Goal: Information Seeking & Learning: Learn about a topic

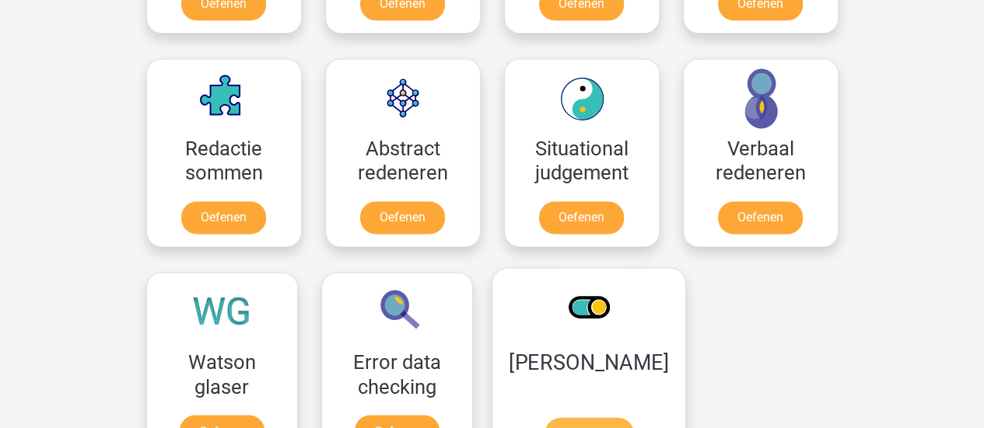
scroll to position [1099, 0]
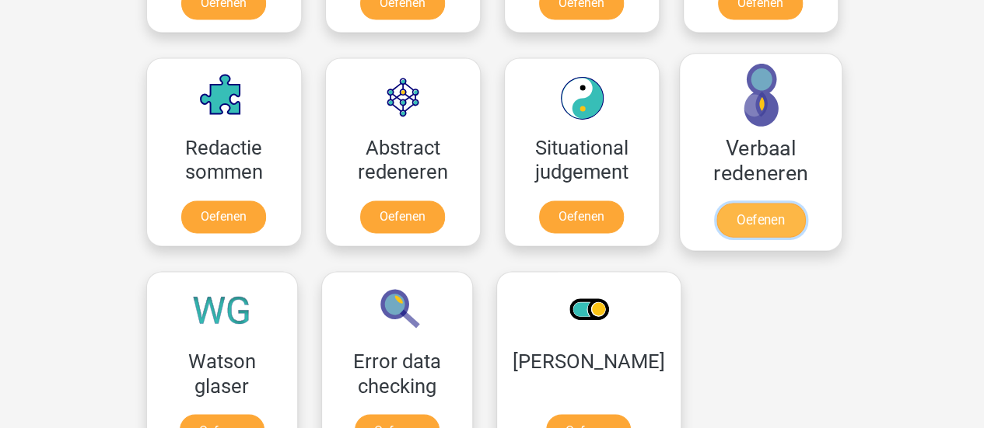
click at [796, 203] on link "Oefenen" at bounding box center [759, 220] width 89 height 34
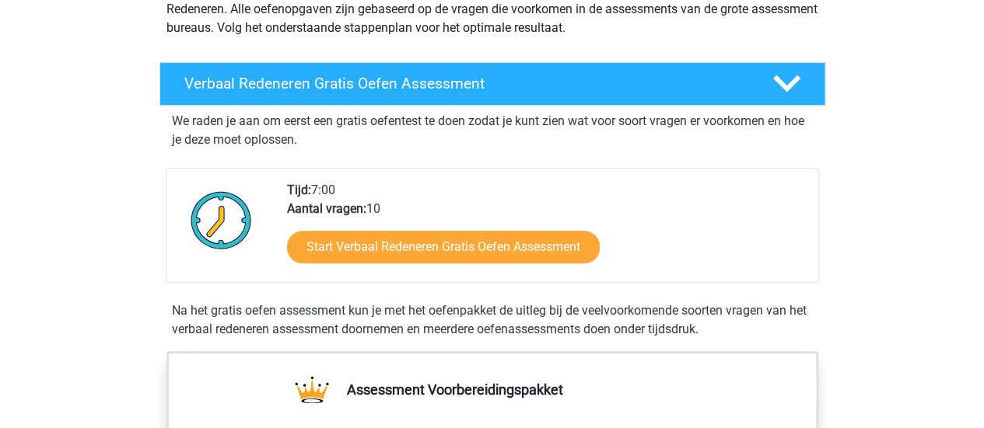
scroll to position [213, 0]
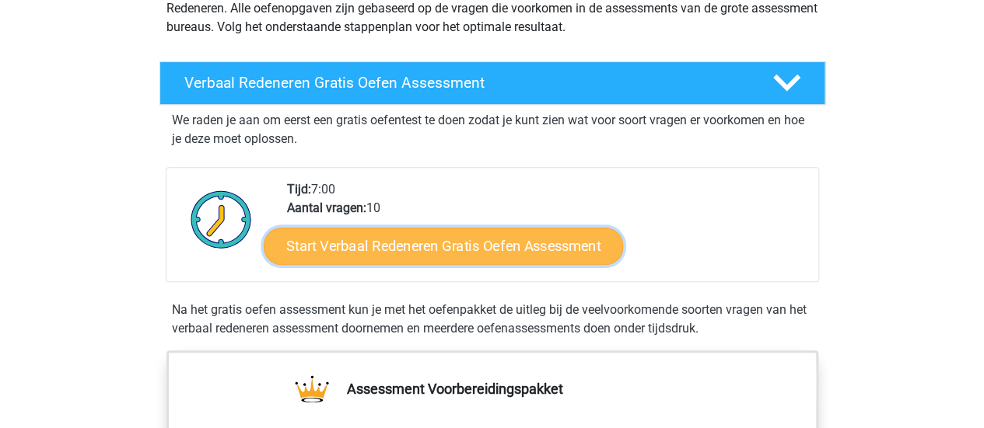
click at [400, 236] on link "Start Verbaal Redeneren Gratis Oefen Assessment" at bounding box center [443, 246] width 359 height 37
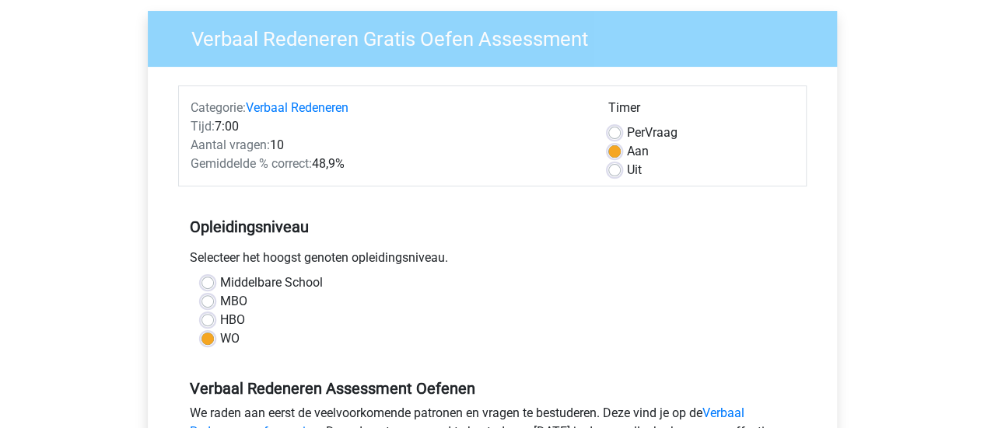
scroll to position [119, 0]
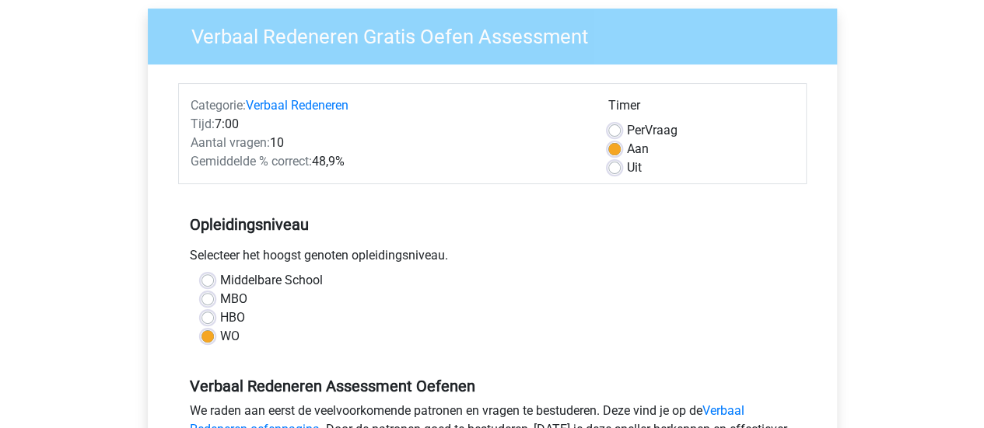
click at [242, 284] on label "Middelbare School" at bounding box center [271, 280] width 103 height 19
click at [214, 284] on input "Middelbare School" at bounding box center [207, 279] width 12 height 16
radio input "true"
click at [218, 305] on div "MBO" at bounding box center [492, 299] width 582 height 19
click at [220, 336] on label "WO" at bounding box center [229, 336] width 19 height 19
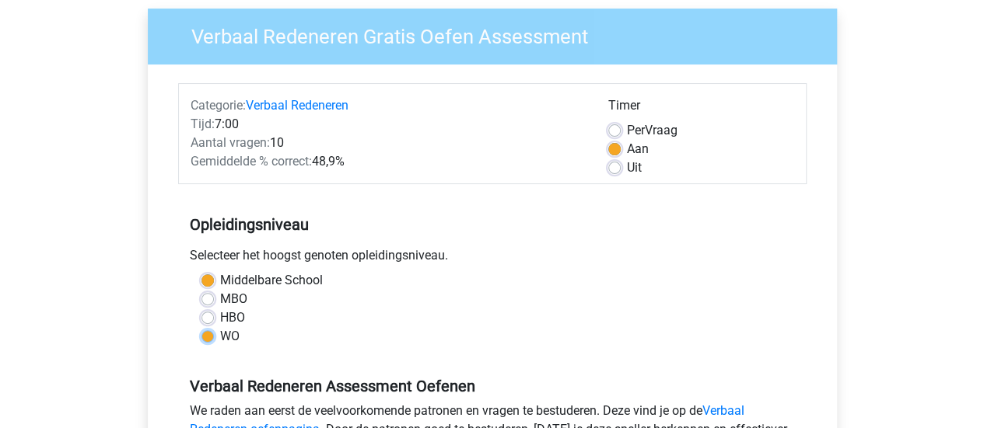
click at [210, 336] on input "WO" at bounding box center [207, 335] width 12 height 16
radio input "true"
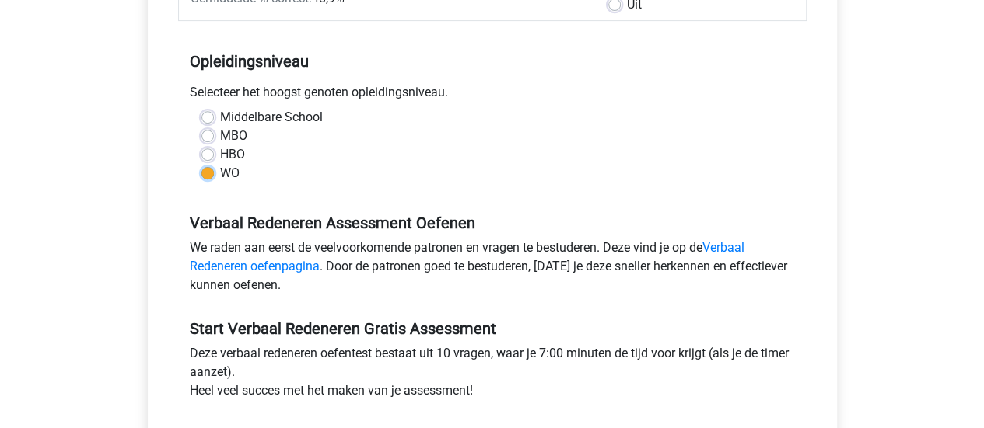
scroll to position [416, 0]
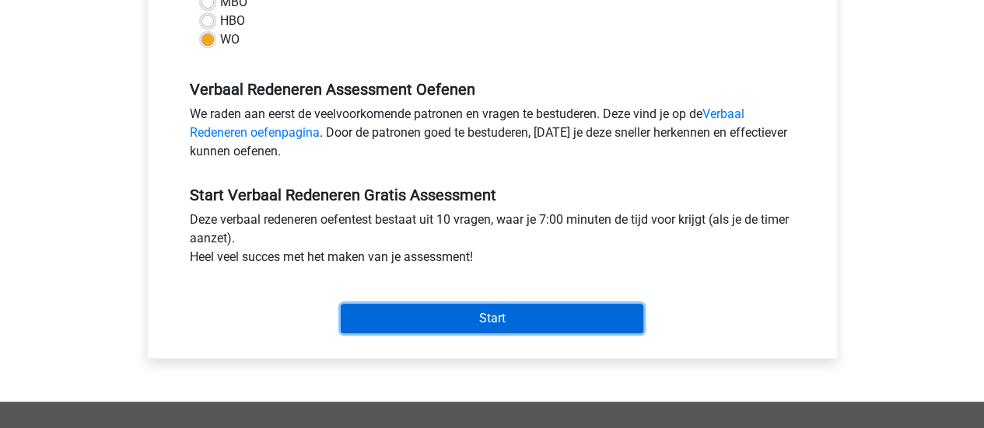
click at [388, 316] on input "Start" at bounding box center [492, 319] width 302 height 30
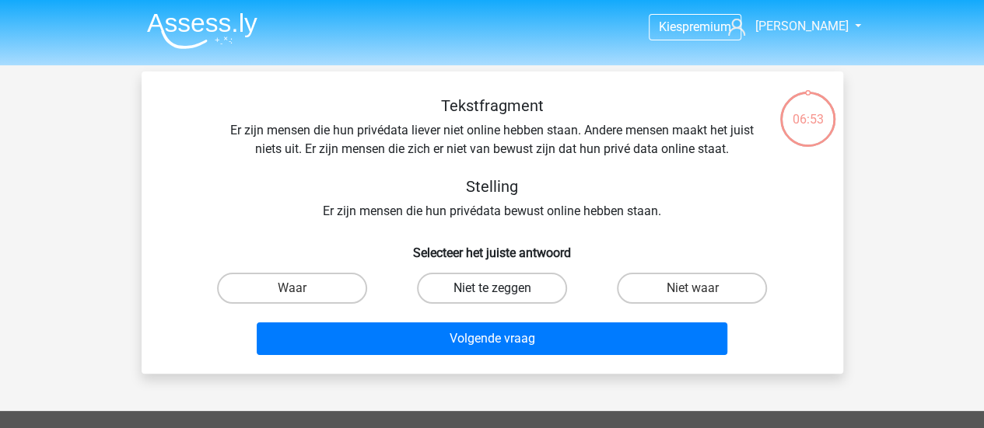
click at [493, 278] on label "Niet te zeggen" at bounding box center [492, 288] width 150 height 31
click at [493, 288] on input "Niet te zeggen" at bounding box center [496, 293] width 10 height 10
radio input "true"
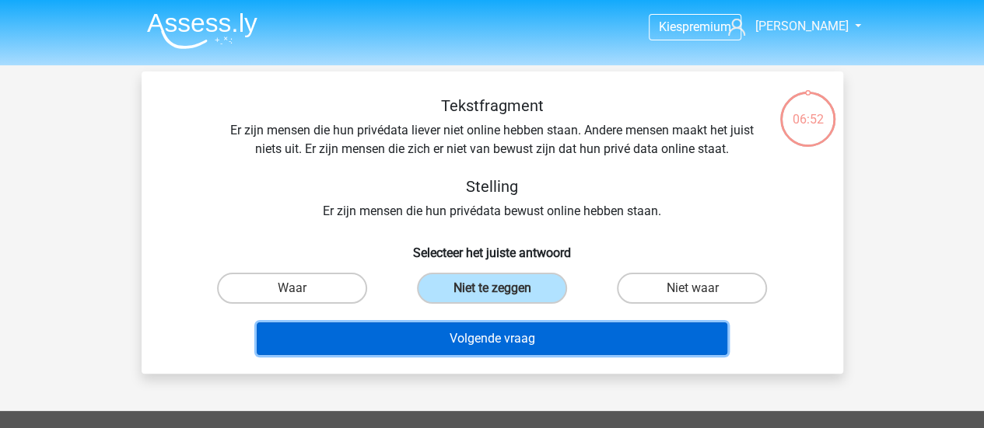
click at [479, 343] on button "Volgende vraag" at bounding box center [492, 339] width 470 height 33
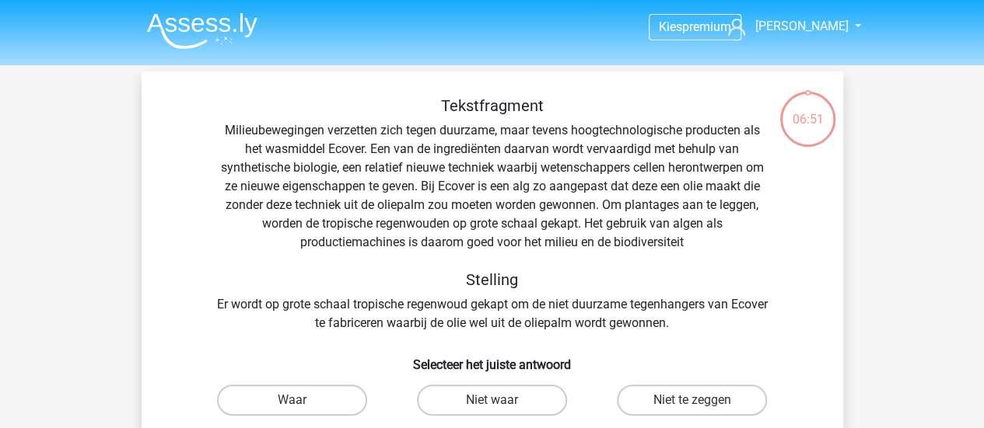
scroll to position [72, 0]
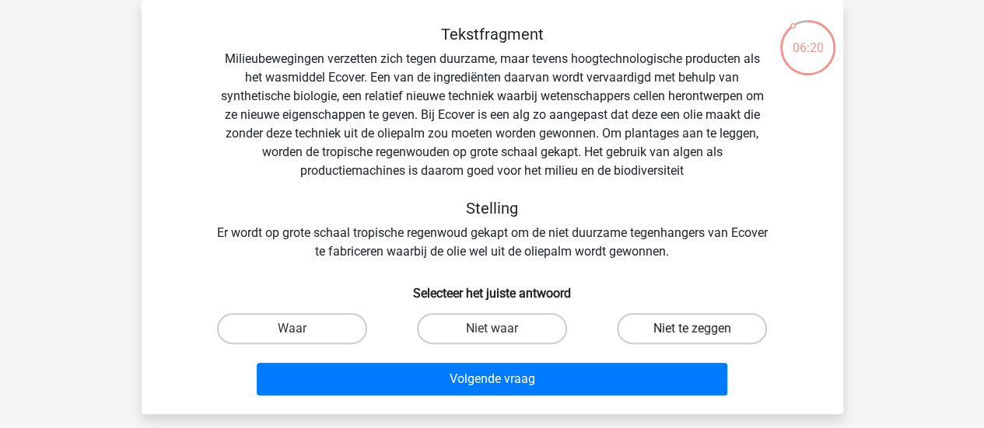
click at [661, 337] on label "Niet te zeggen" at bounding box center [692, 328] width 150 height 31
click at [692, 337] on input "Niet te zeggen" at bounding box center [697, 334] width 10 height 10
radio input "true"
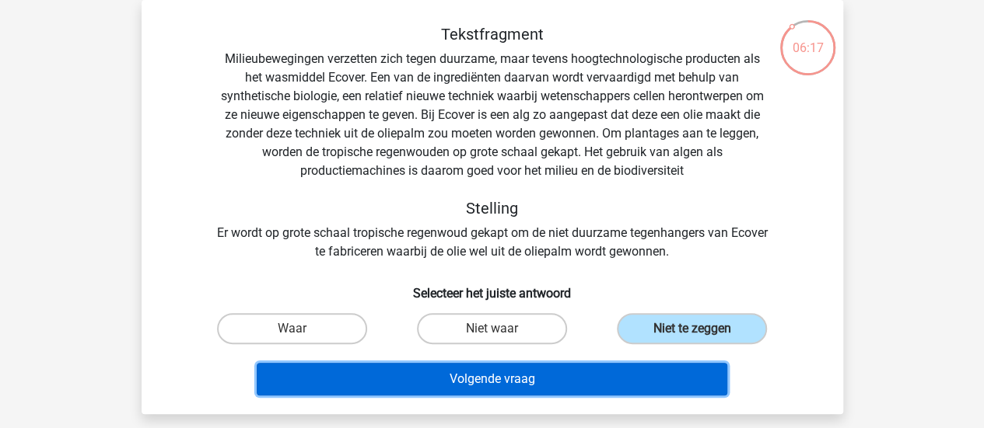
click at [521, 383] on button "Volgende vraag" at bounding box center [492, 379] width 470 height 33
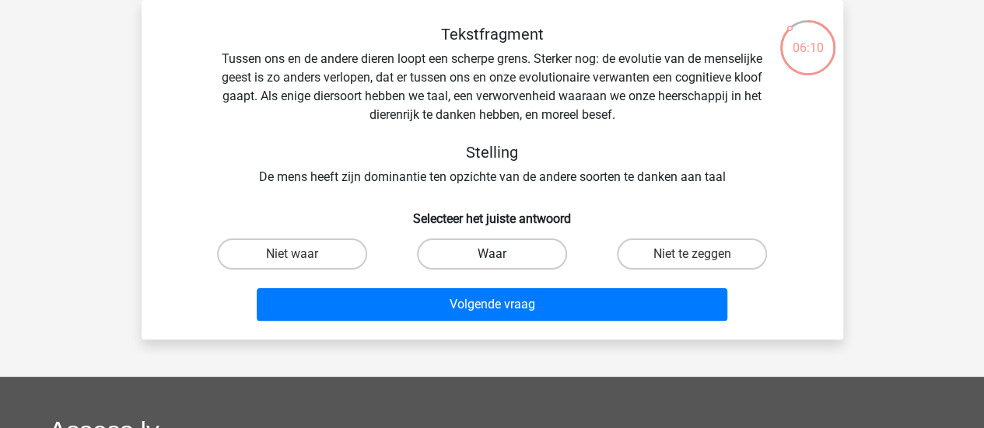
click at [487, 247] on label "Waar" at bounding box center [492, 254] width 150 height 31
click at [491, 254] on input "Waar" at bounding box center [496, 259] width 10 height 10
radio input "true"
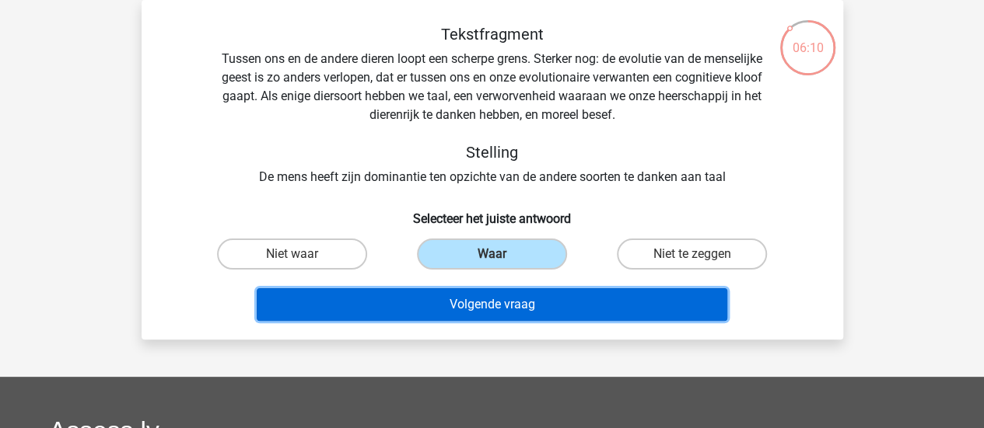
click at [459, 302] on button "Volgende vraag" at bounding box center [492, 304] width 470 height 33
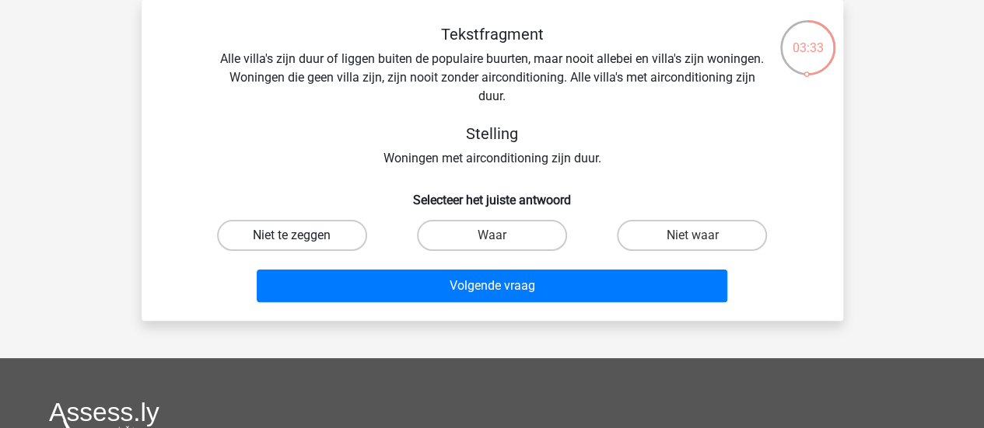
click at [302, 234] on label "Niet te zeggen" at bounding box center [292, 235] width 150 height 31
click at [302, 236] on input "Niet te zeggen" at bounding box center [297, 241] width 10 height 10
radio input "true"
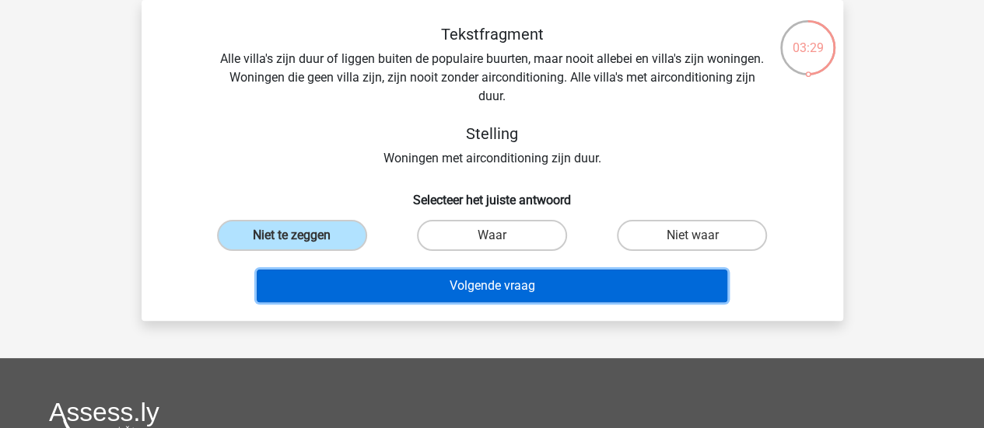
click at [326, 285] on button "Volgende vraag" at bounding box center [492, 286] width 470 height 33
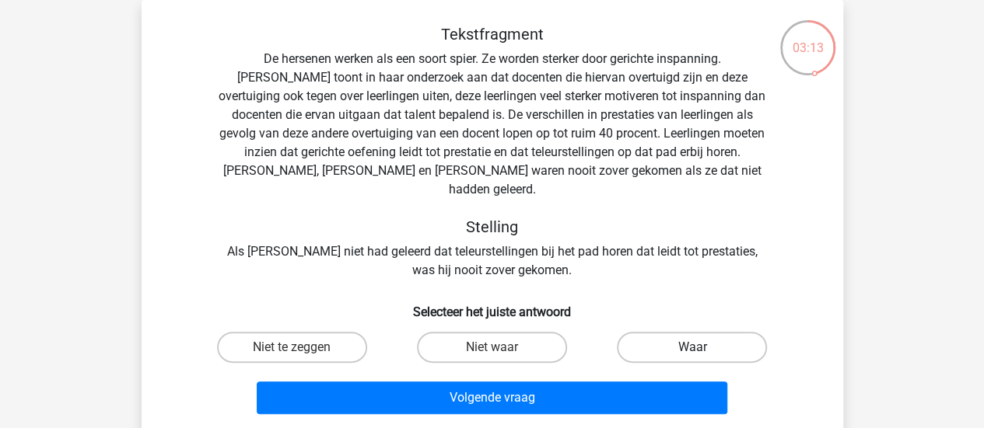
click at [671, 332] on label "Waar" at bounding box center [692, 347] width 150 height 31
click at [692, 348] on input "Waar" at bounding box center [697, 353] width 10 height 10
radio input "true"
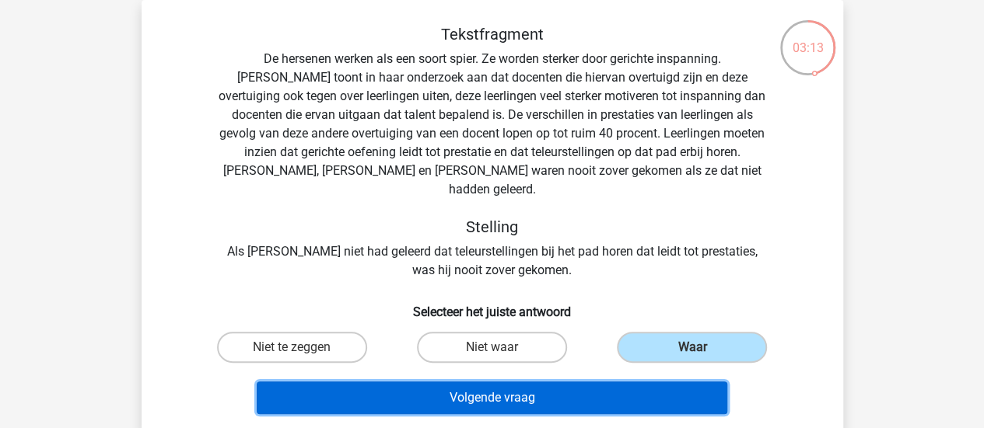
click at [630, 382] on button "Volgende vraag" at bounding box center [492, 398] width 470 height 33
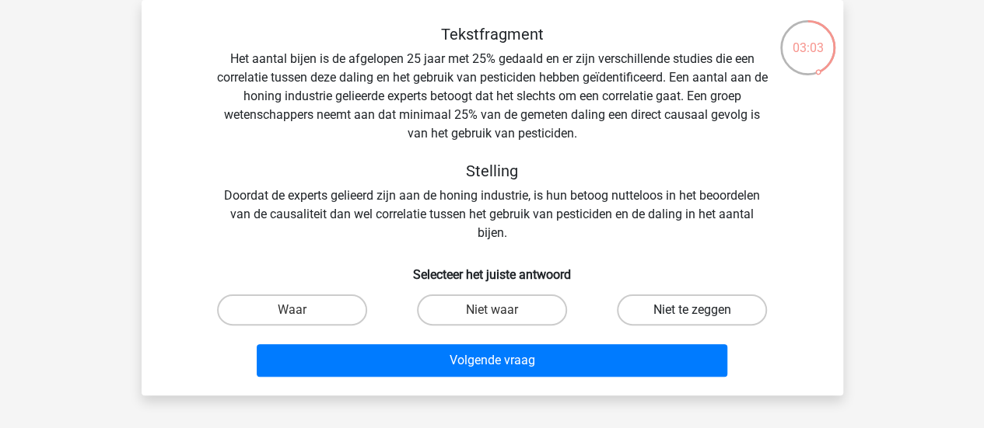
click at [649, 306] on label "Niet te zeggen" at bounding box center [692, 310] width 150 height 31
click at [692, 310] on input "Niet te zeggen" at bounding box center [697, 315] width 10 height 10
radio input "true"
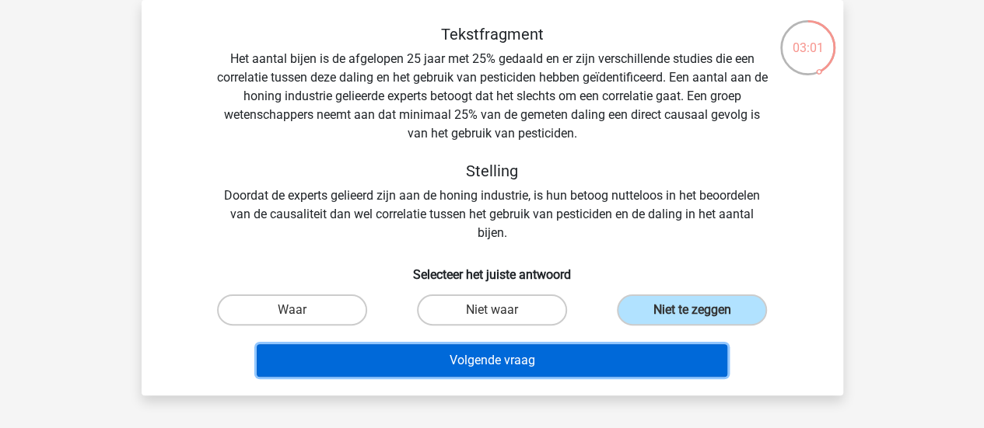
click at [606, 363] on button "Volgende vraag" at bounding box center [492, 360] width 470 height 33
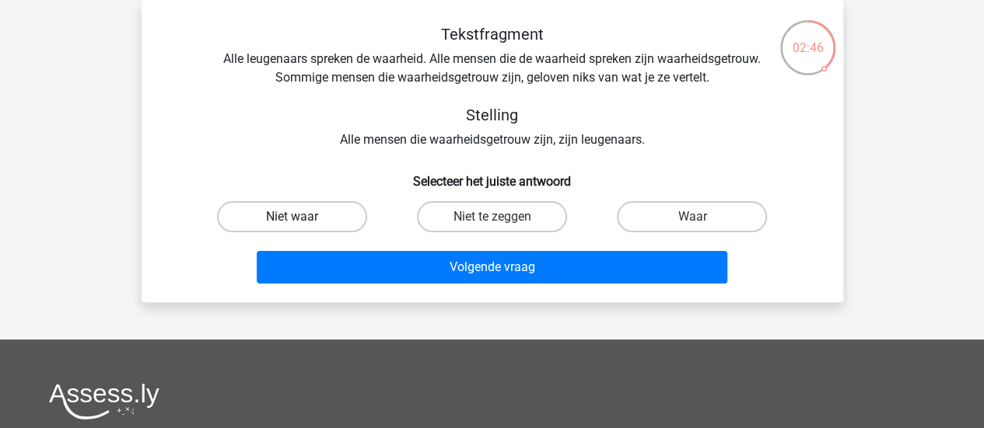
click at [316, 218] on label "Niet waar" at bounding box center [292, 216] width 150 height 31
click at [302, 218] on input "Niet waar" at bounding box center [297, 222] width 10 height 10
radio input "true"
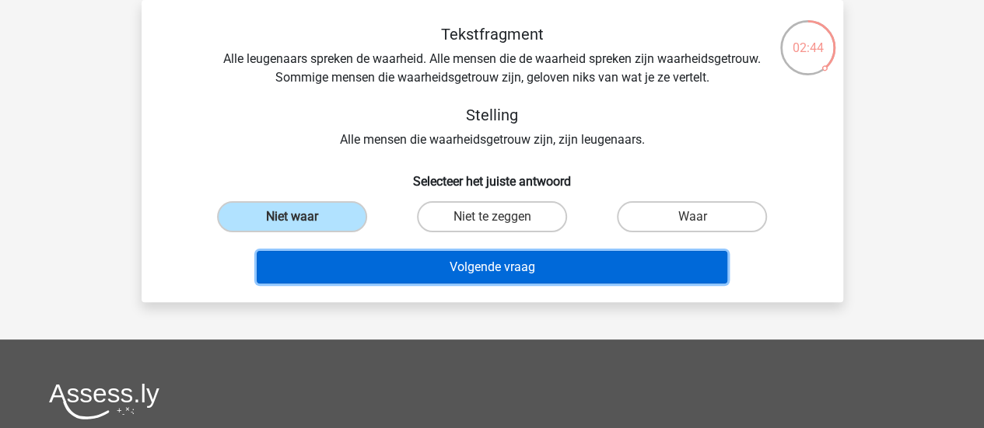
click at [313, 275] on button "Volgende vraag" at bounding box center [492, 267] width 470 height 33
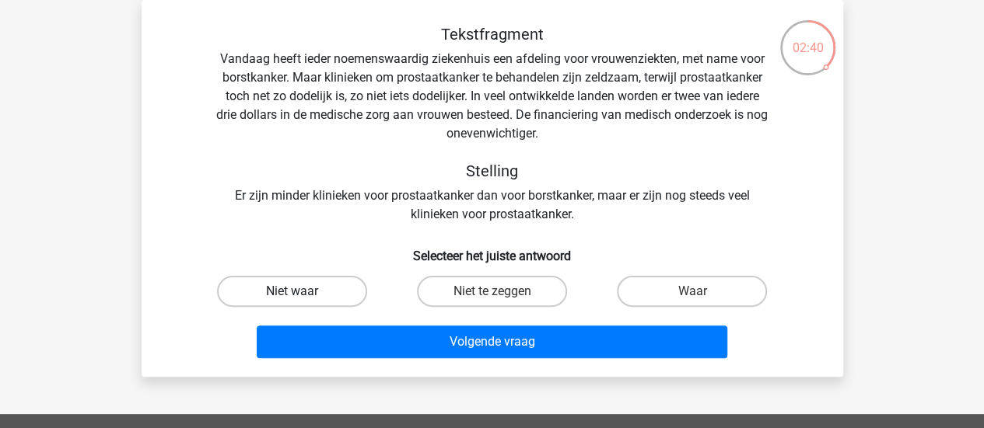
click at [302, 292] on label "Niet waar" at bounding box center [292, 291] width 150 height 31
click at [302, 292] on input "Niet waar" at bounding box center [297, 297] width 10 height 10
radio input "true"
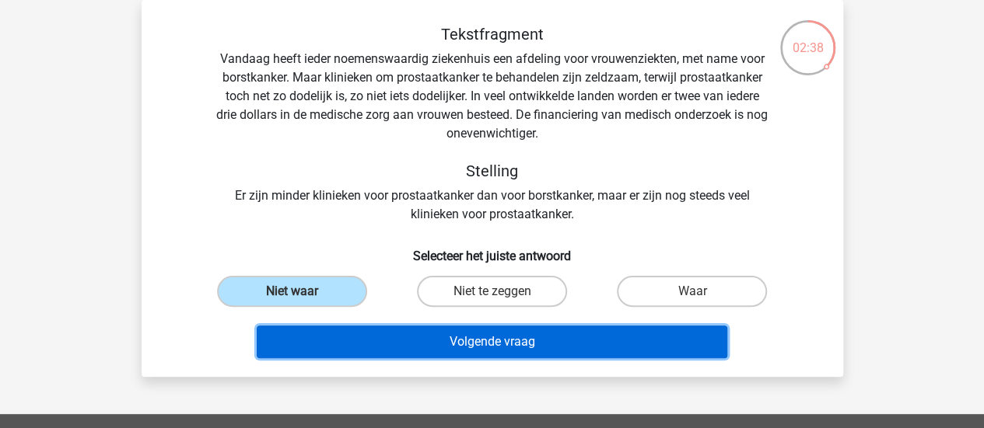
click at [316, 349] on button "Volgende vraag" at bounding box center [492, 342] width 470 height 33
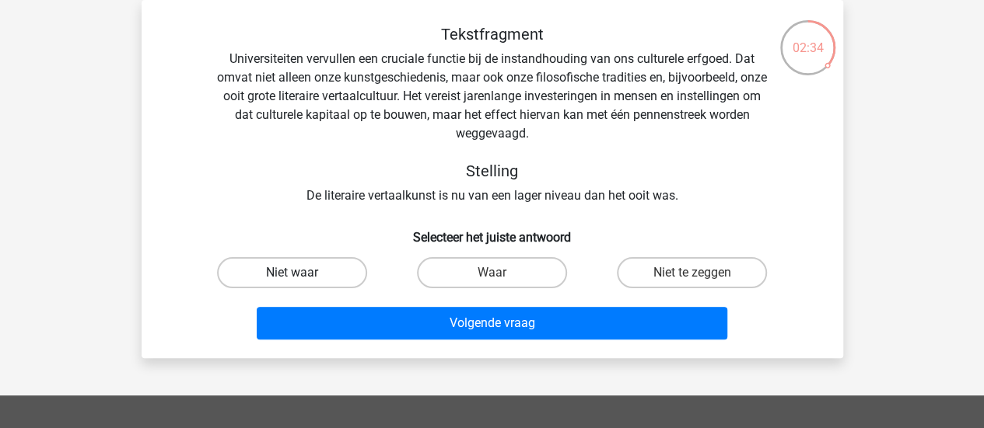
click at [323, 274] on label "Niet waar" at bounding box center [292, 272] width 150 height 31
click at [302, 274] on input "Niet waar" at bounding box center [297, 278] width 10 height 10
radio input "true"
click at [343, 301] on div "Volgende vraag" at bounding box center [492, 320] width 652 height 51
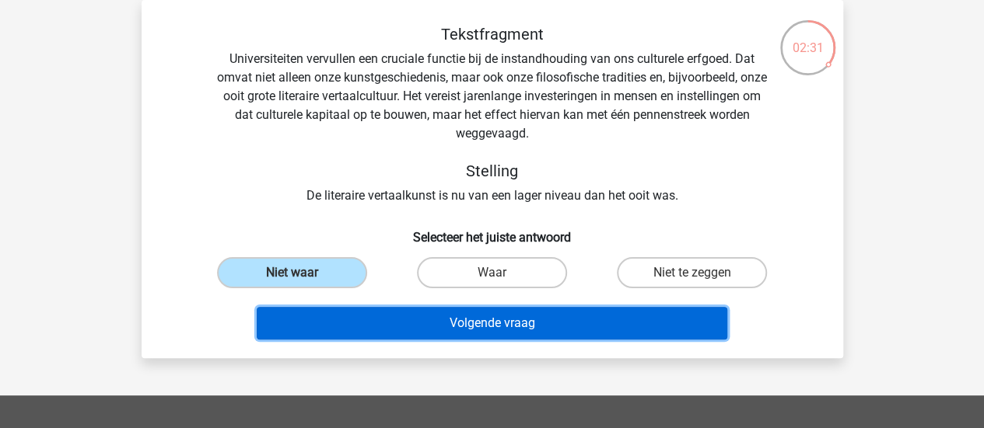
click at [341, 309] on button "Volgende vraag" at bounding box center [492, 323] width 470 height 33
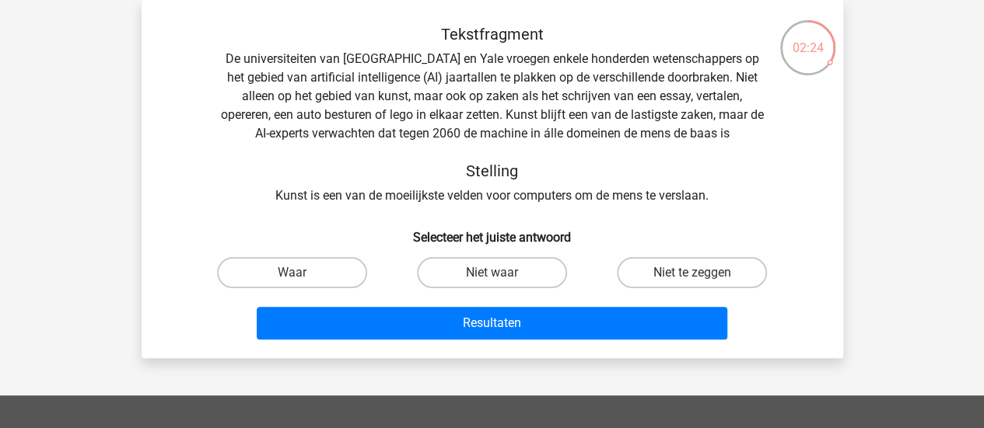
click at [320, 256] on div "Waar" at bounding box center [292, 273] width 200 height 44
click at [322, 273] on label "Waar" at bounding box center [292, 272] width 150 height 31
click at [302, 273] on input "Waar" at bounding box center [297, 278] width 10 height 10
radio input "true"
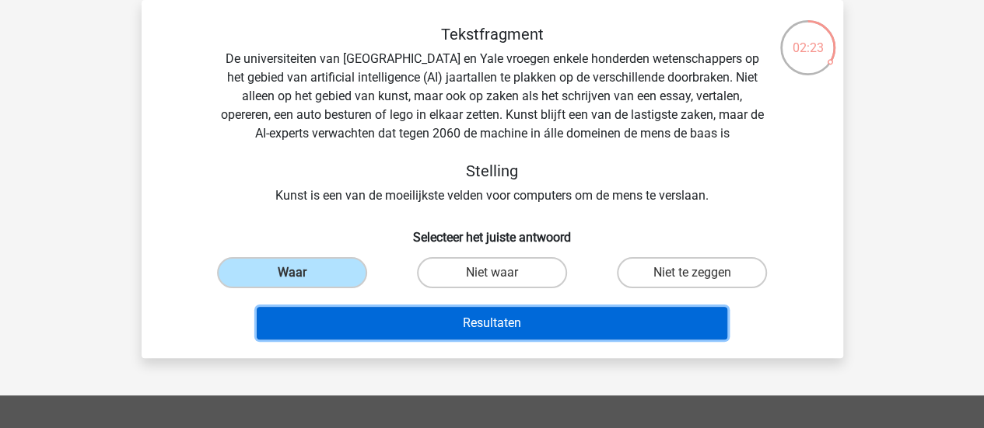
click at [321, 324] on button "Resultaten" at bounding box center [492, 323] width 470 height 33
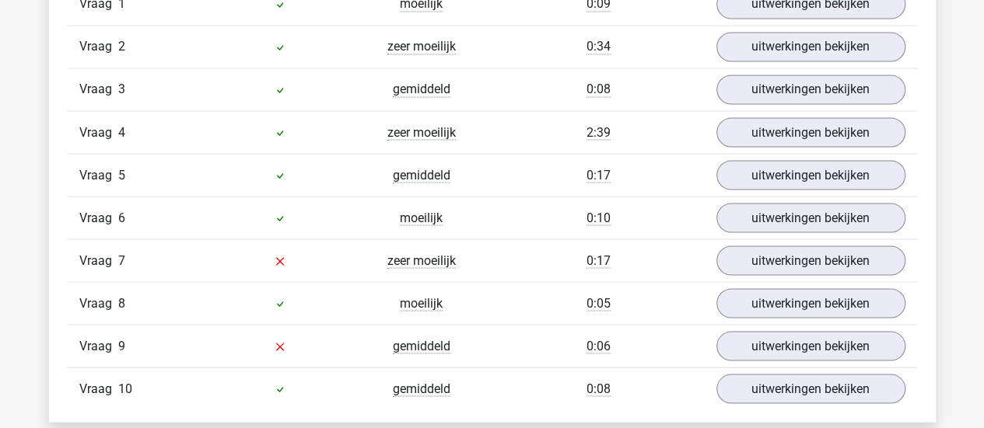
scroll to position [1392, 0]
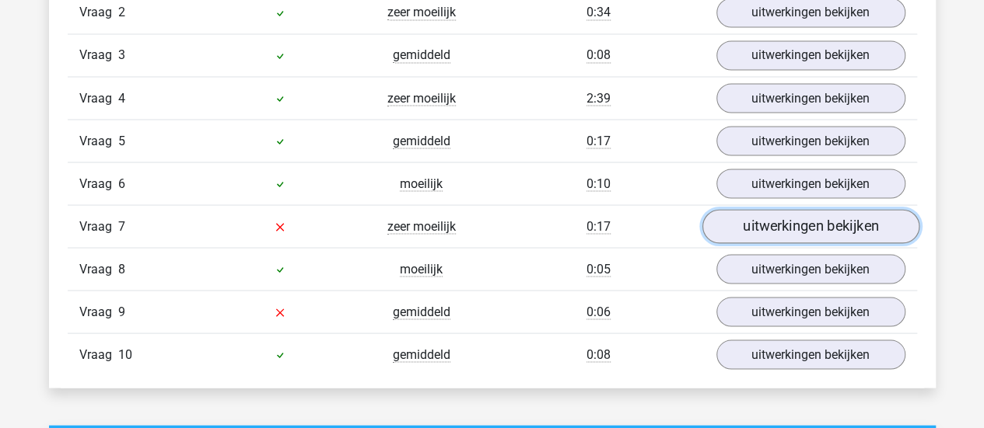
click at [796, 211] on link "uitwerkingen bekijken" at bounding box center [809, 226] width 217 height 34
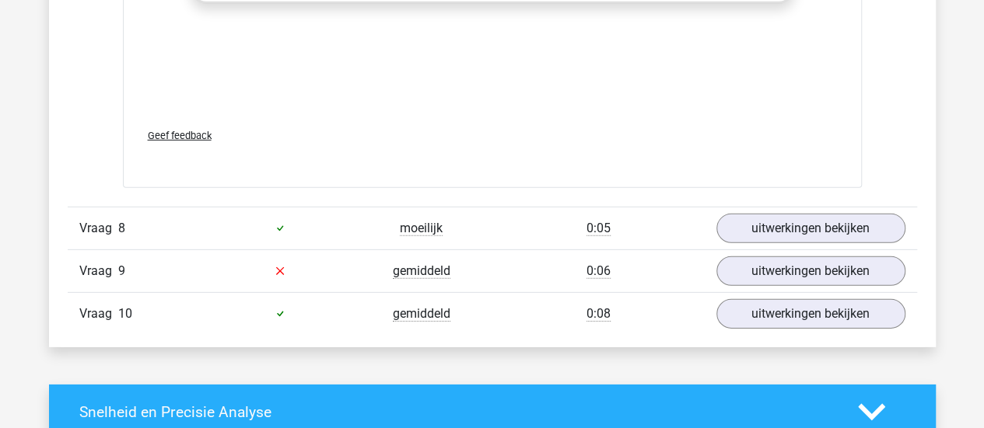
scroll to position [2270, 0]
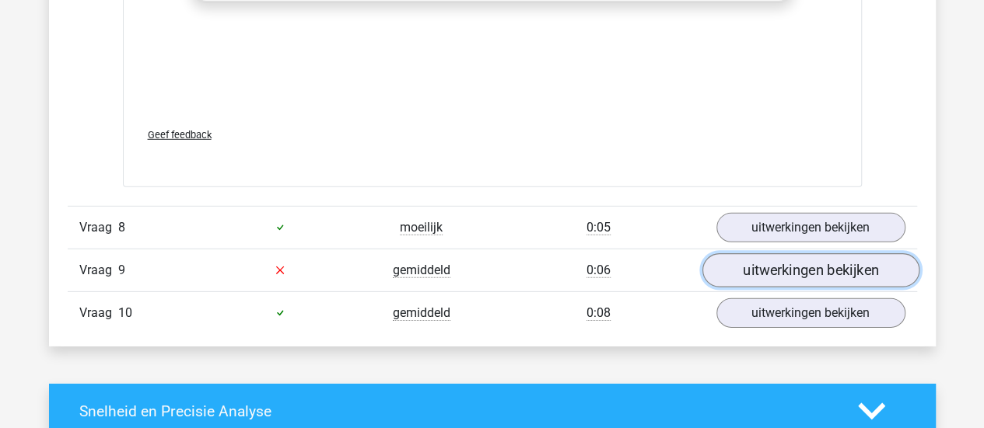
click at [768, 267] on link "uitwerkingen bekijken" at bounding box center [809, 270] width 217 height 34
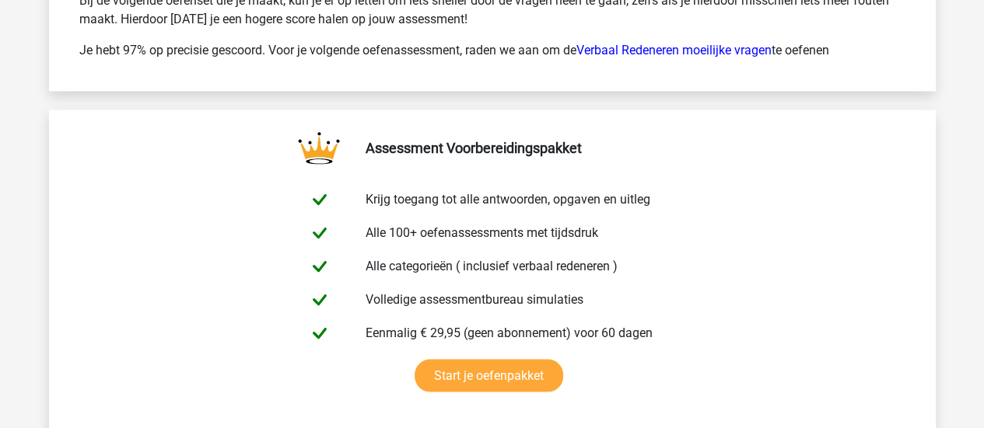
scroll to position [4316, 0]
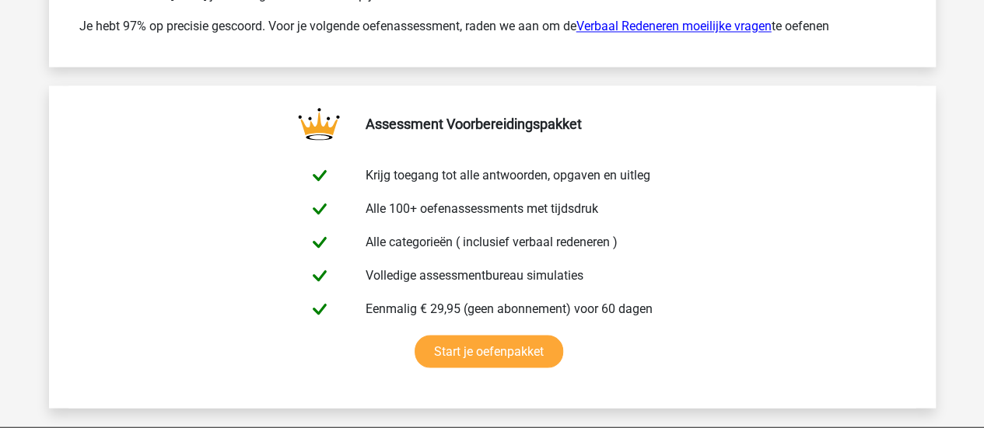
click at [688, 23] on link "Verbaal Redeneren moeilijke vragen" at bounding box center [673, 26] width 195 height 15
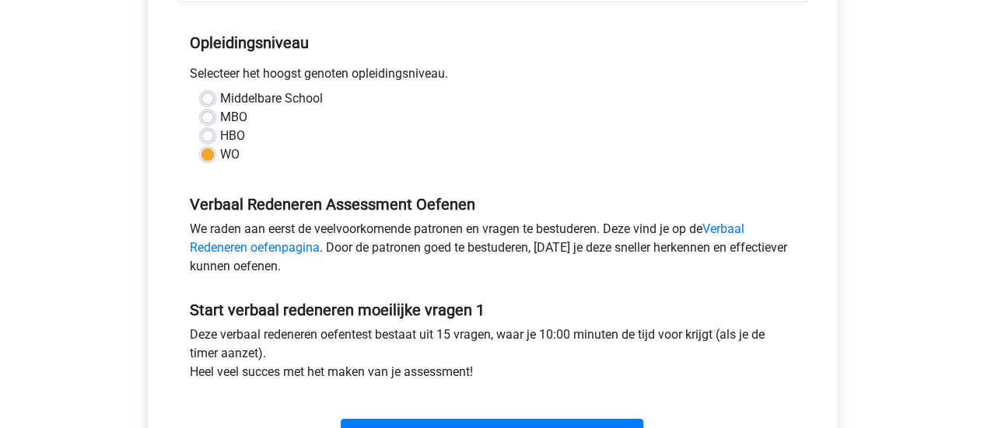
scroll to position [480, 0]
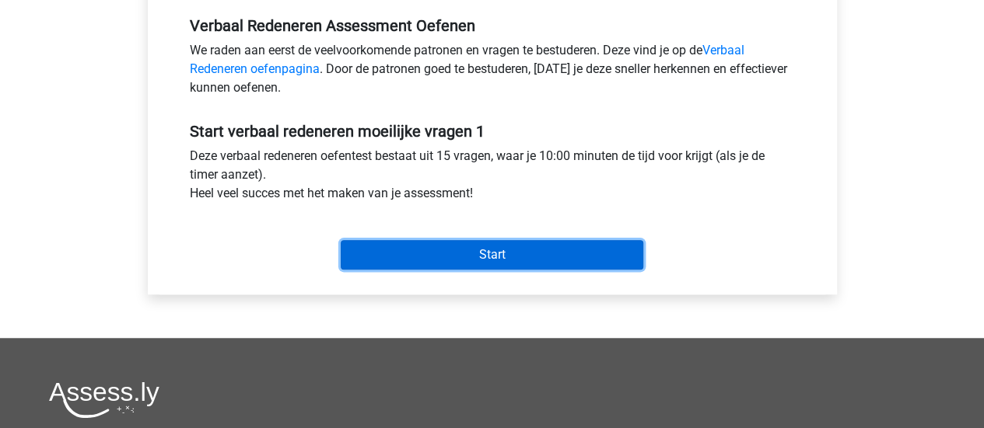
click at [516, 246] on input "Start" at bounding box center [492, 255] width 302 height 30
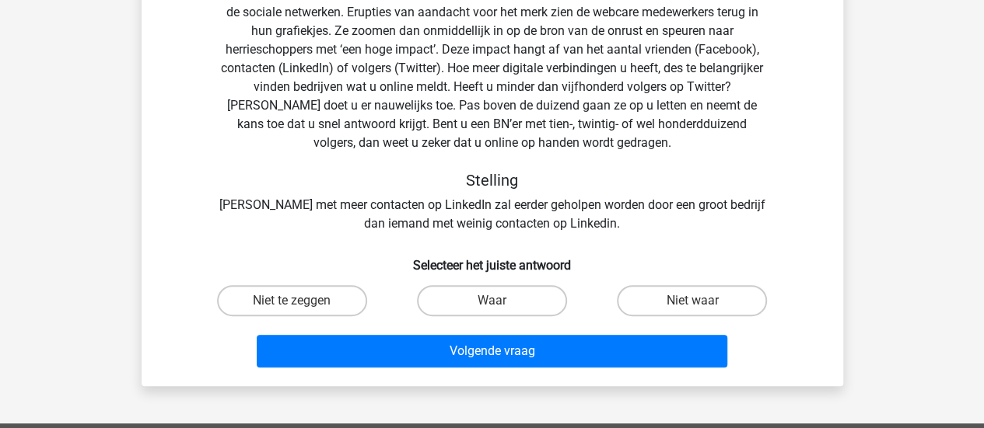
scroll to position [156, 0]
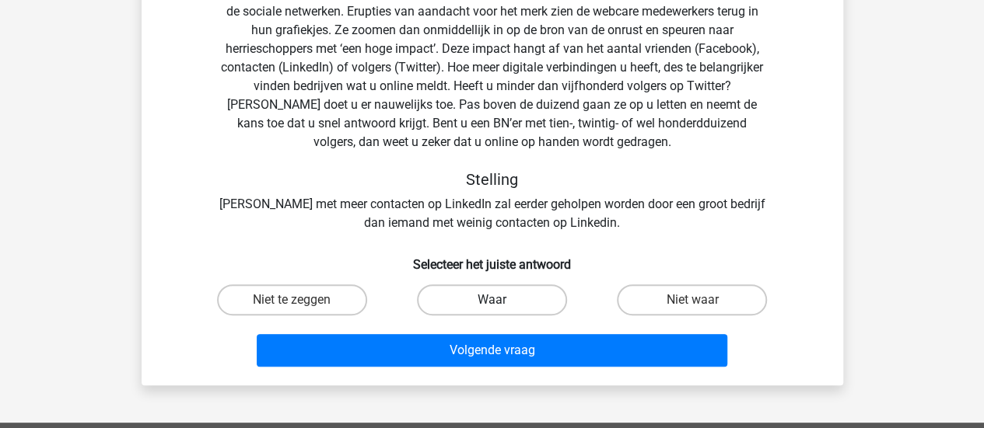
click at [554, 306] on label "Waar" at bounding box center [492, 300] width 150 height 31
click at [501, 306] on input "Waar" at bounding box center [496, 305] width 10 height 10
radio input "true"
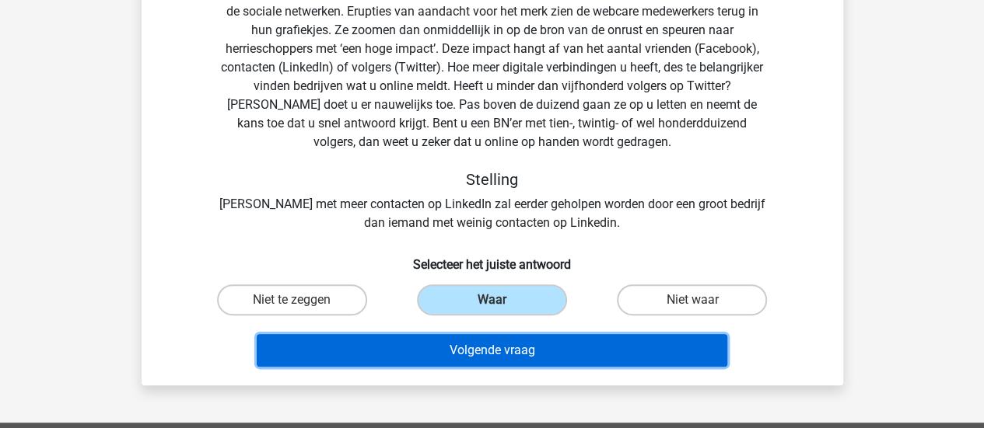
click at [555, 343] on button "Volgende vraag" at bounding box center [492, 350] width 470 height 33
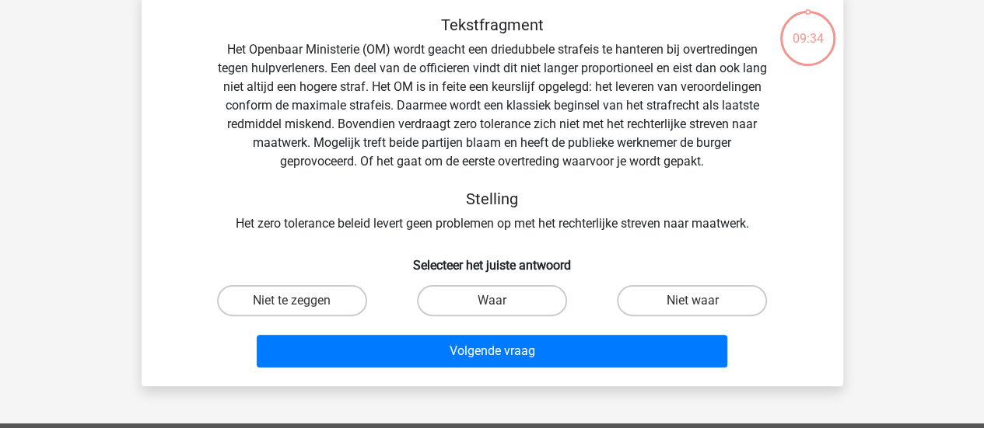
scroll to position [72, 0]
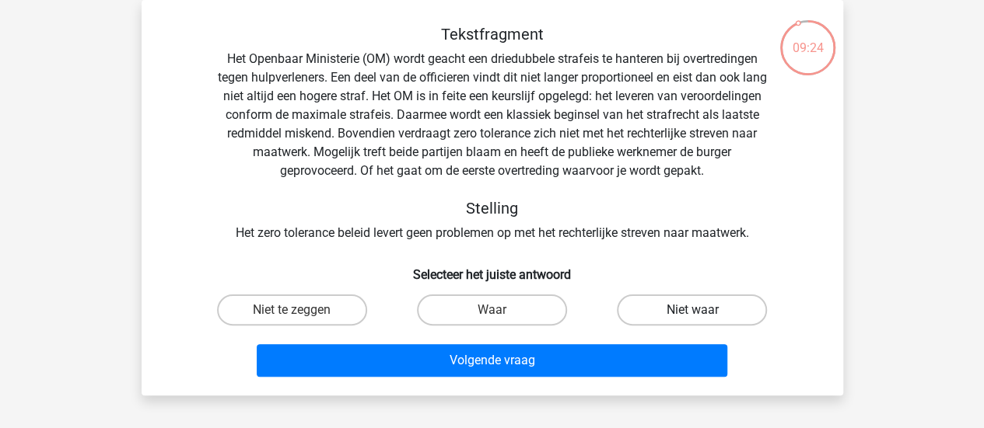
click at [687, 306] on label "Niet waar" at bounding box center [692, 310] width 150 height 31
click at [692, 310] on input "Niet waar" at bounding box center [697, 315] width 10 height 10
radio input "true"
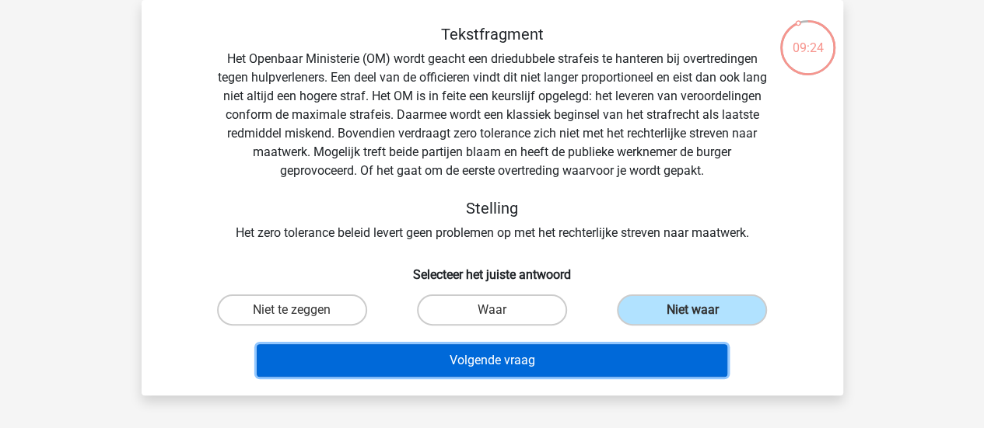
click at [615, 351] on button "Volgende vraag" at bounding box center [492, 360] width 470 height 33
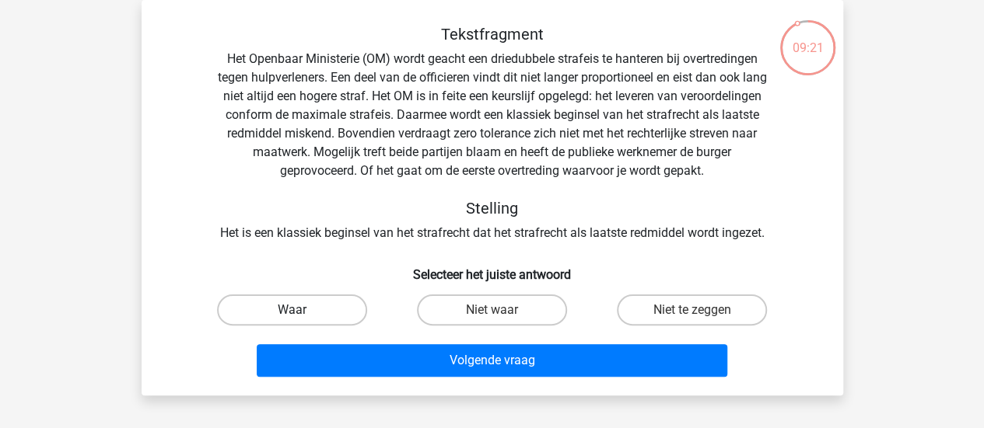
click at [295, 299] on label "Waar" at bounding box center [292, 310] width 150 height 31
click at [295, 310] on input "Waar" at bounding box center [297, 315] width 10 height 10
radio input "true"
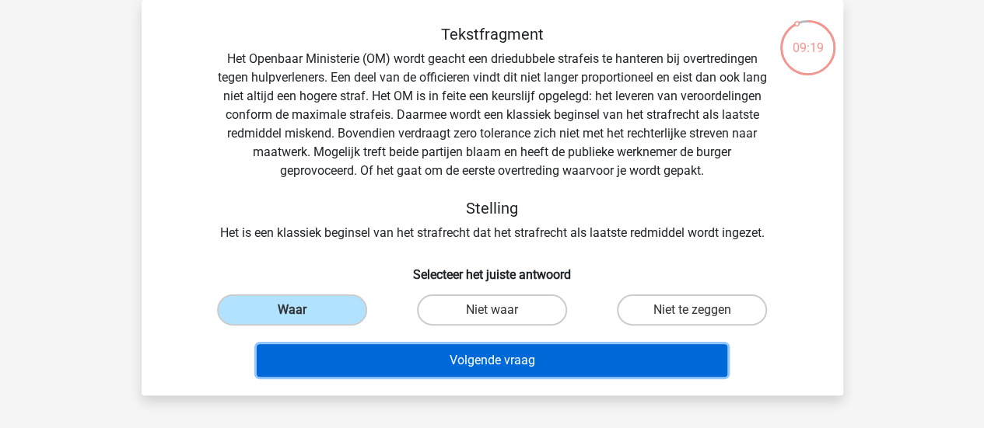
click at [320, 369] on button "Volgende vraag" at bounding box center [492, 360] width 470 height 33
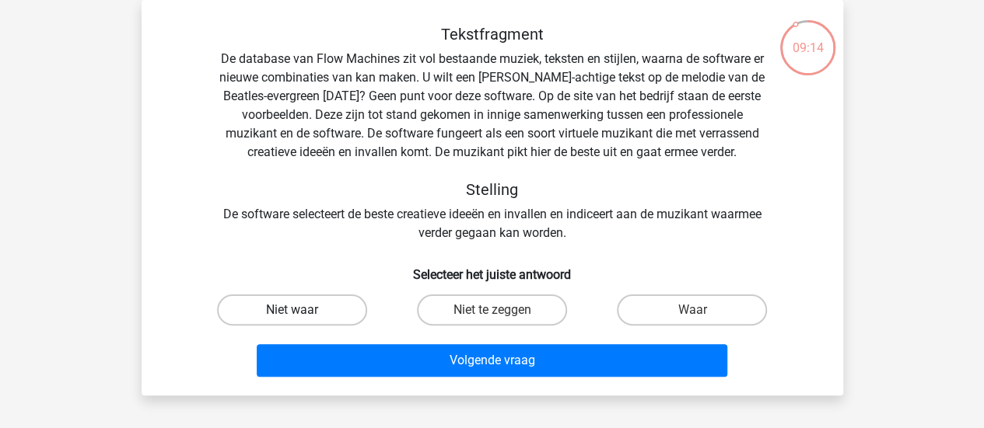
click at [281, 311] on label "Niet waar" at bounding box center [292, 310] width 150 height 31
click at [292, 311] on input "Niet waar" at bounding box center [297, 315] width 10 height 10
radio input "true"
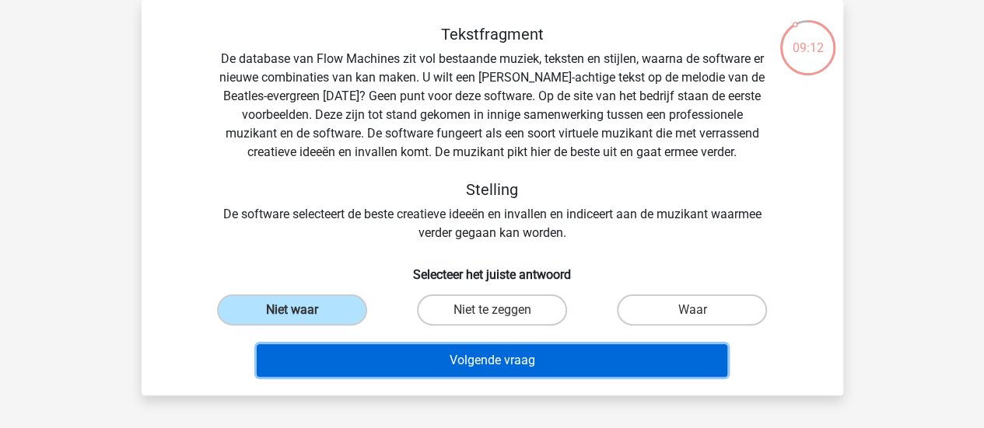
click at [291, 346] on button "Volgende vraag" at bounding box center [492, 360] width 470 height 33
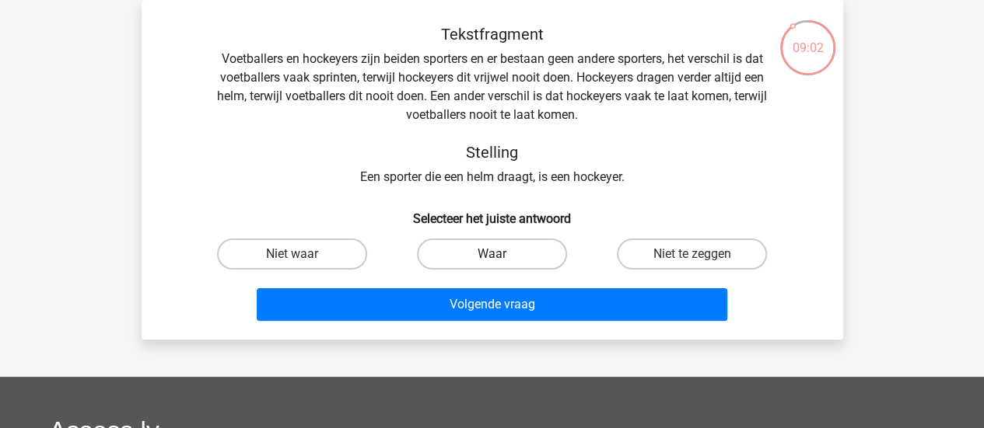
click at [503, 256] on label "Waar" at bounding box center [492, 254] width 150 height 31
click at [501, 256] on input "Waar" at bounding box center [496, 259] width 10 height 10
radio input "true"
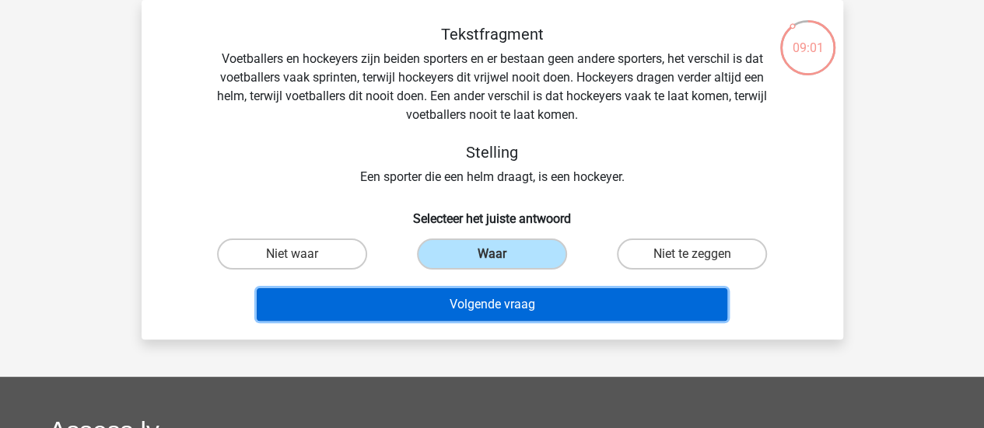
click at [473, 294] on button "Volgende vraag" at bounding box center [492, 304] width 470 height 33
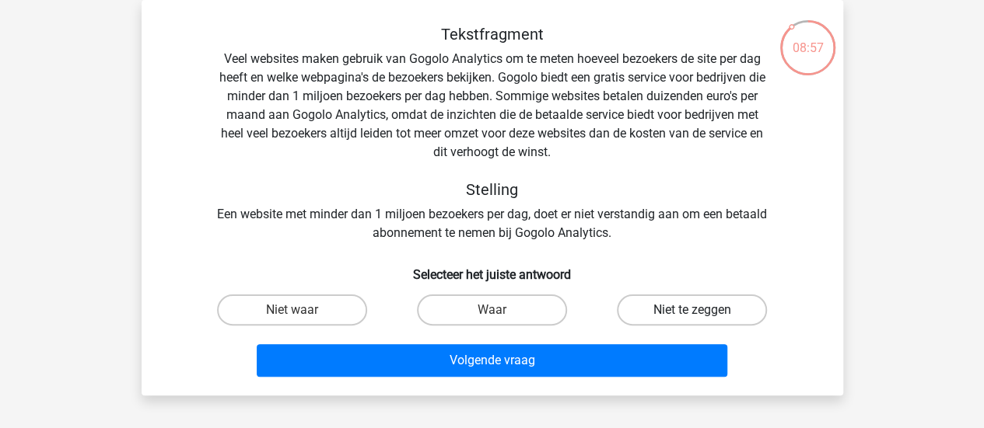
click at [645, 323] on label "Niet te zeggen" at bounding box center [692, 310] width 150 height 31
click at [692, 320] on input "Niet te zeggen" at bounding box center [697, 315] width 10 height 10
radio input "true"
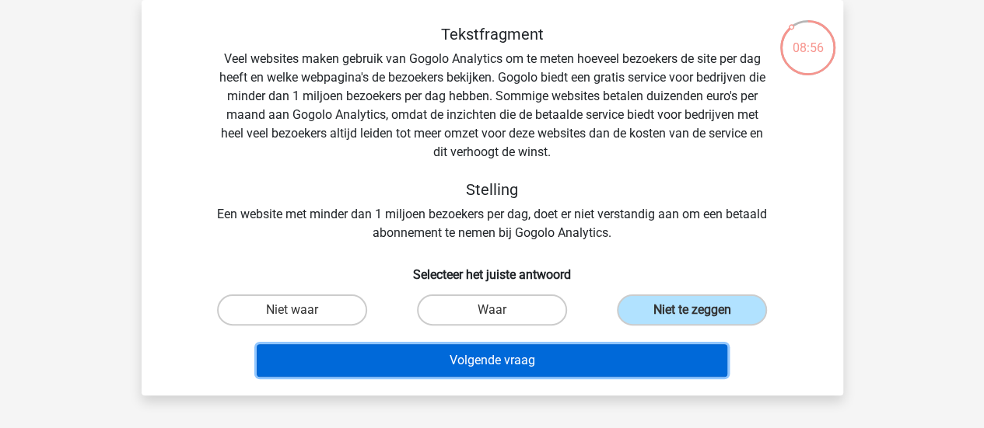
click at [572, 362] on button "Volgende vraag" at bounding box center [492, 360] width 470 height 33
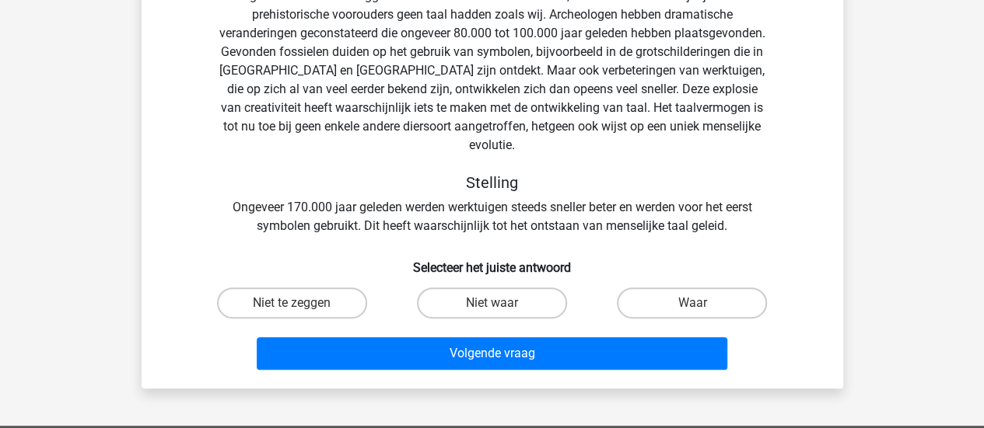
scroll to position [173, 0]
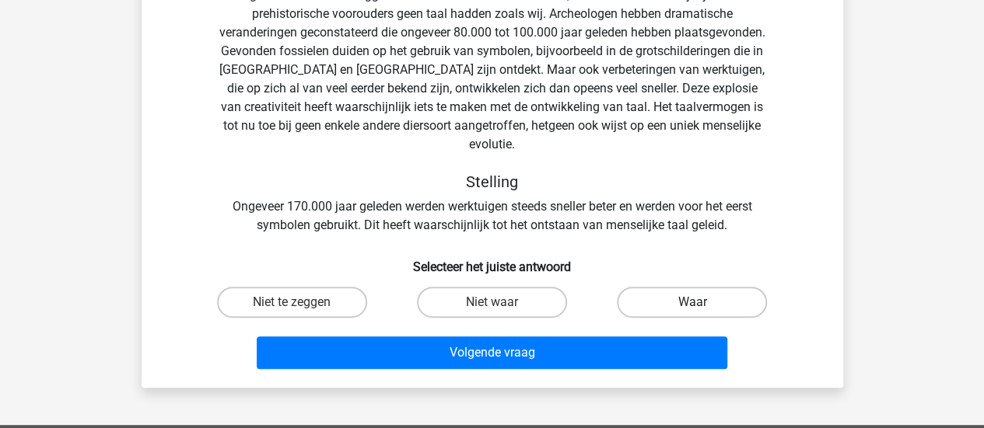
click at [666, 287] on label "Waar" at bounding box center [692, 302] width 150 height 31
click at [692, 302] on input "Waar" at bounding box center [697, 307] width 10 height 10
radio input "true"
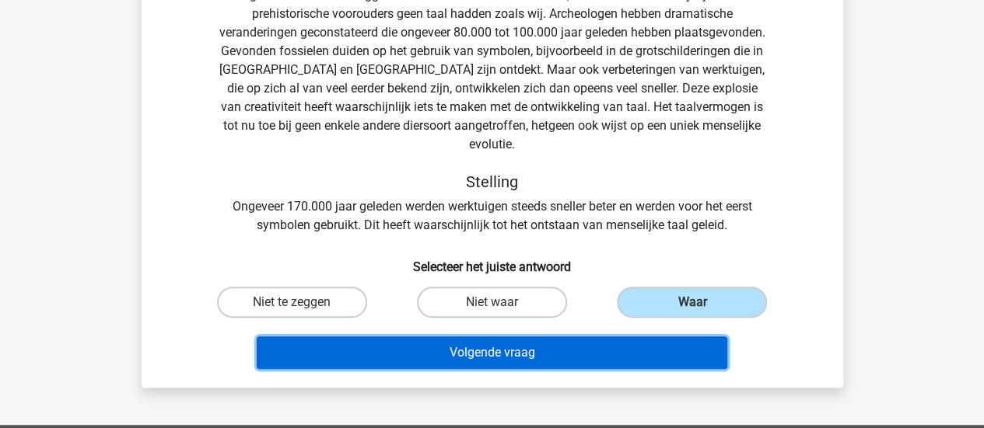
click at [620, 345] on button "Volgende vraag" at bounding box center [492, 353] width 470 height 33
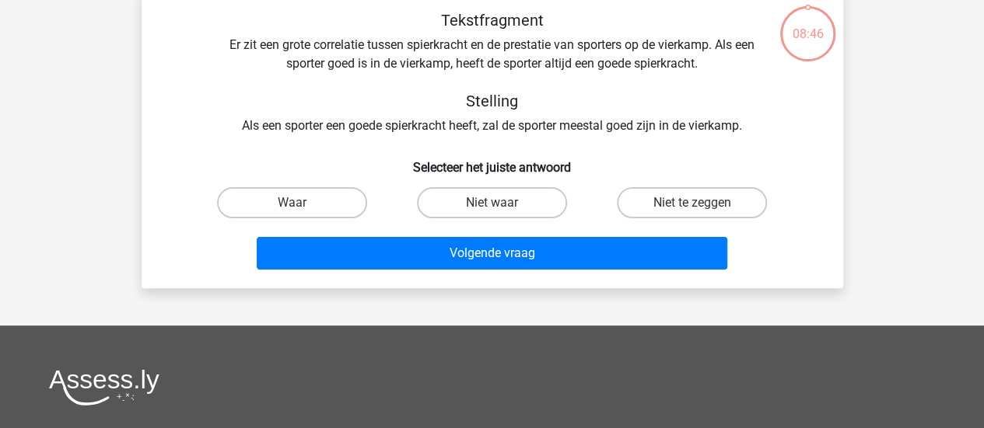
scroll to position [72, 0]
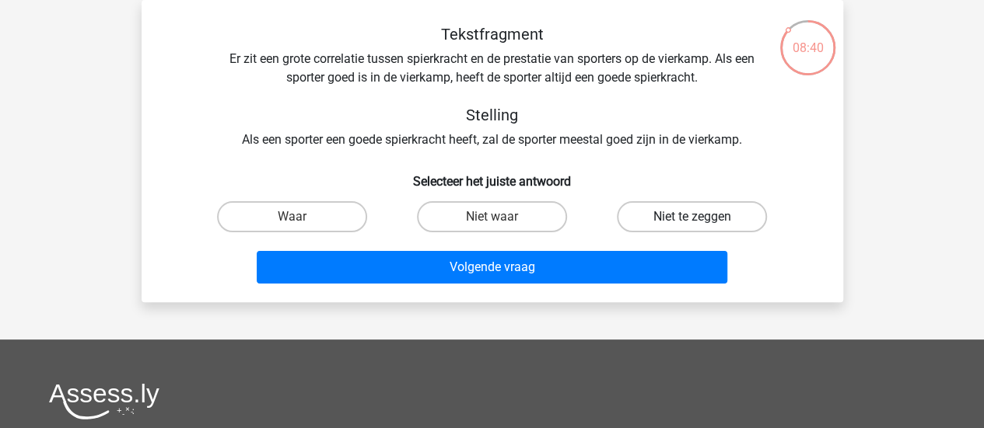
click at [686, 223] on label "Niet te zeggen" at bounding box center [692, 216] width 150 height 31
click at [692, 223] on input "Niet te zeggen" at bounding box center [697, 222] width 10 height 10
radio input "true"
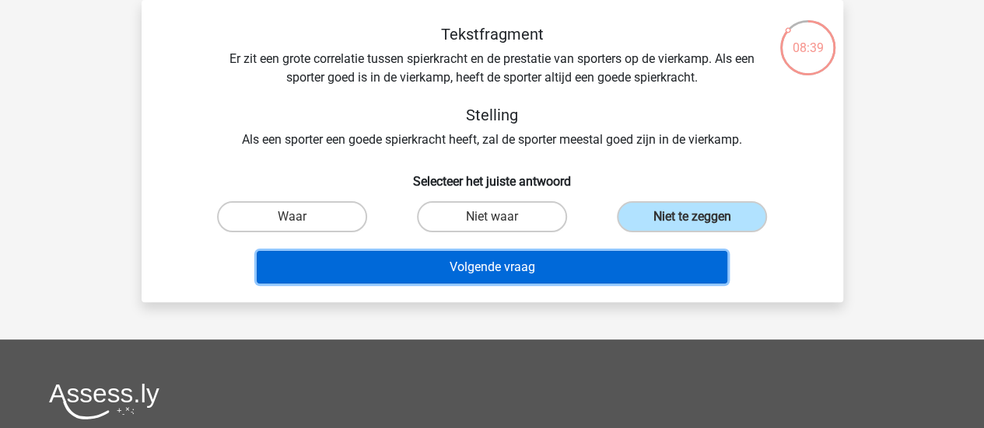
click at [643, 266] on button "Volgende vraag" at bounding box center [492, 267] width 470 height 33
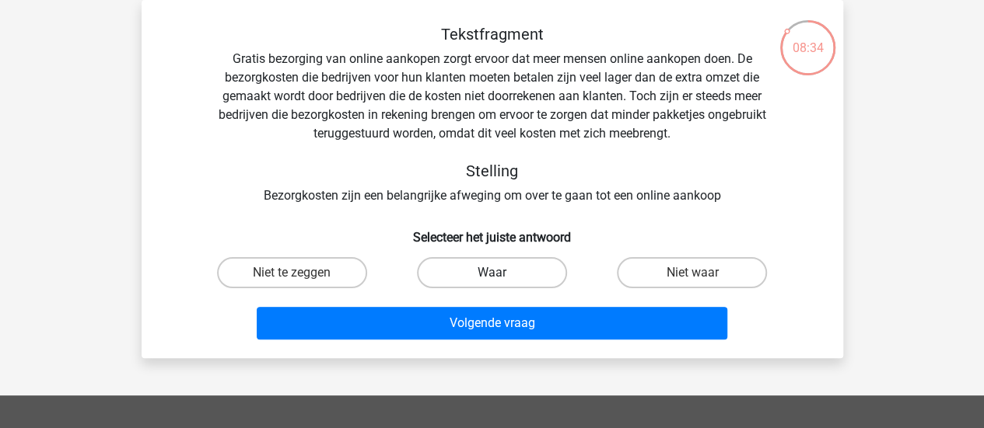
click at [457, 271] on label "Waar" at bounding box center [492, 272] width 150 height 31
click at [491, 273] on input "Waar" at bounding box center [496, 278] width 10 height 10
radio input "true"
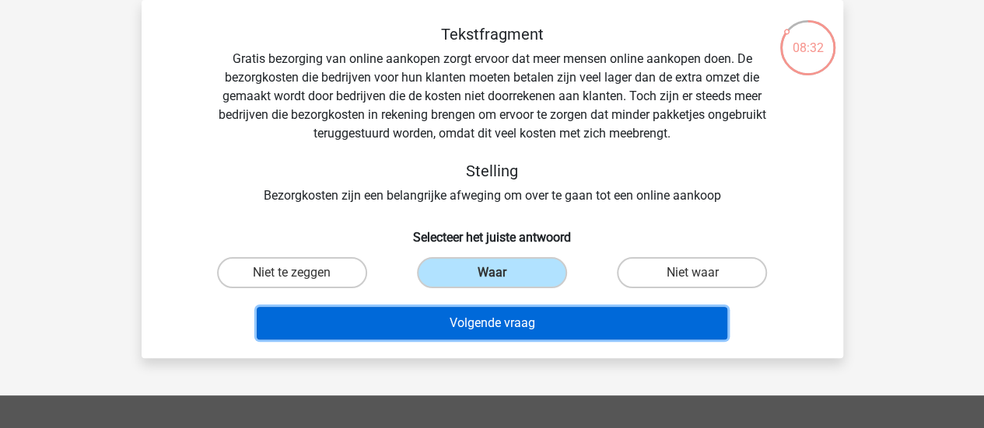
click at [460, 324] on button "Volgende vraag" at bounding box center [492, 323] width 470 height 33
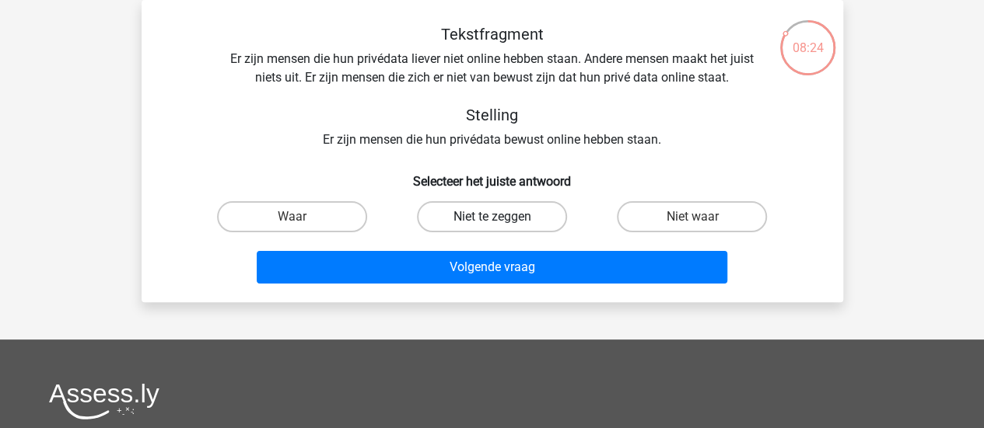
click at [523, 204] on label "Niet te zeggen" at bounding box center [492, 216] width 150 height 31
click at [501, 217] on input "Niet te zeggen" at bounding box center [496, 222] width 10 height 10
radio input "true"
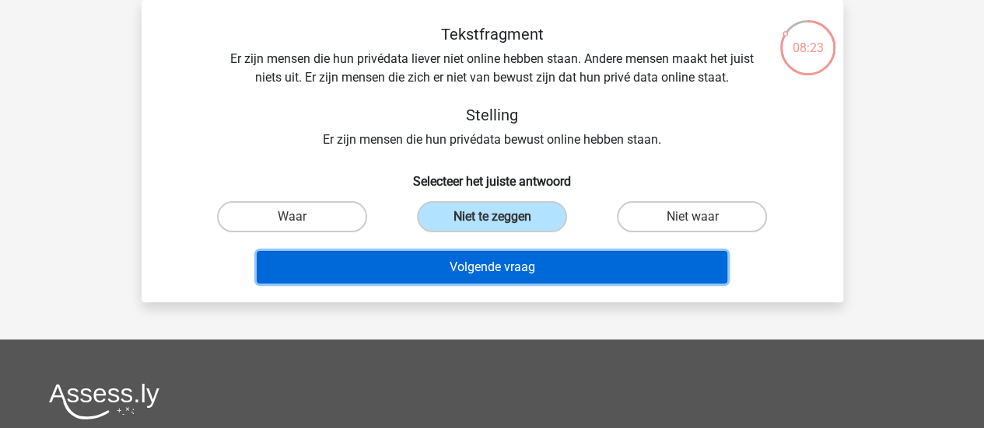
click at [508, 264] on button "Volgende vraag" at bounding box center [492, 267] width 470 height 33
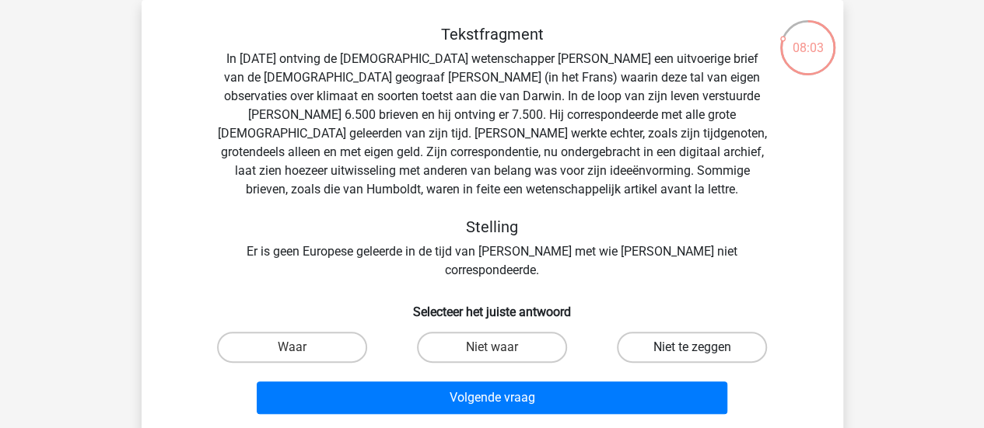
click at [647, 332] on label "Niet te zeggen" at bounding box center [692, 347] width 150 height 31
click at [692, 348] on input "Niet te zeggen" at bounding box center [697, 353] width 10 height 10
radio input "true"
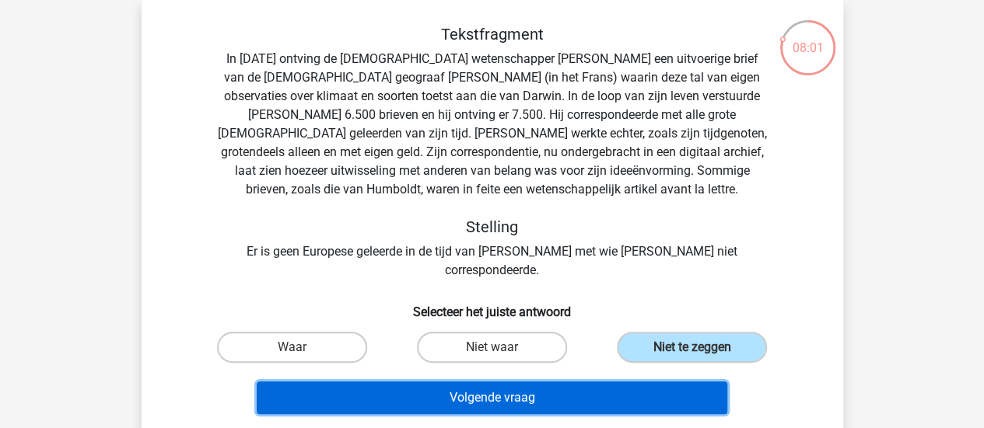
click at [558, 385] on button "Volgende vraag" at bounding box center [492, 398] width 470 height 33
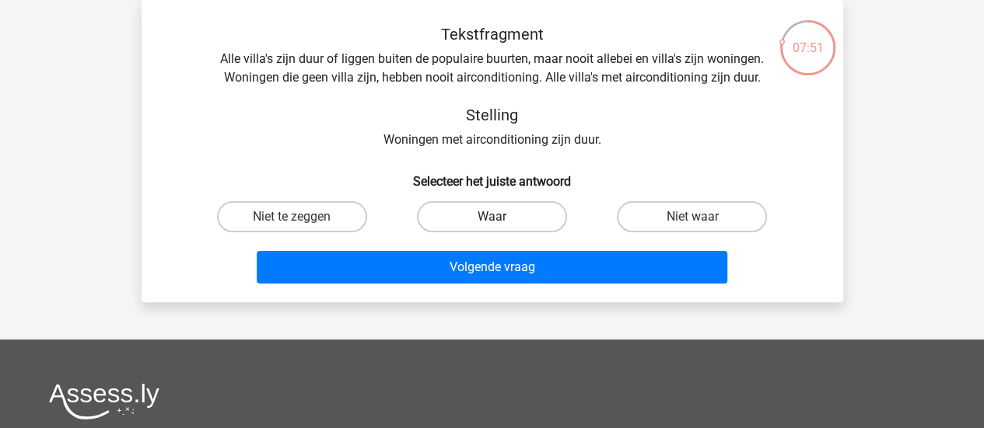
click at [520, 214] on label "Waar" at bounding box center [492, 216] width 150 height 31
click at [501, 217] on input "Waar" at bounding box center [496, 222] width 10 height 10
radio input "true"
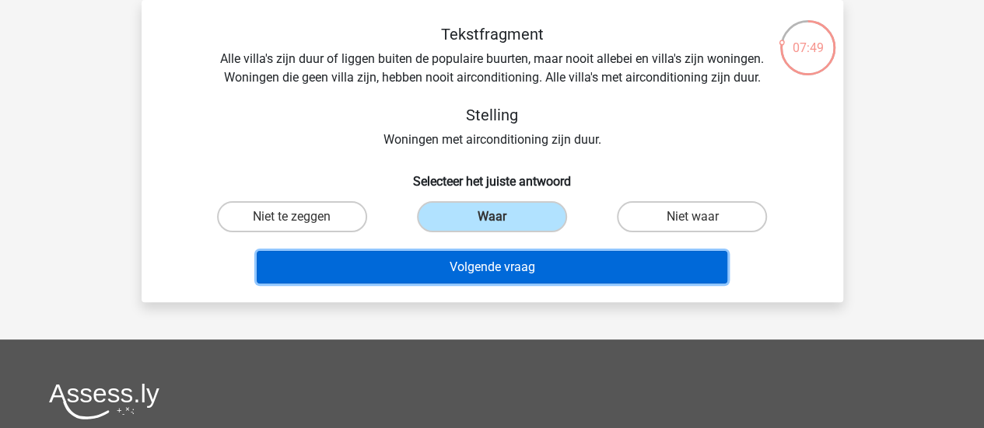
click at [497, 270] on button "Volgende vraag" at bounding box center [492, 267] width 470 height 33
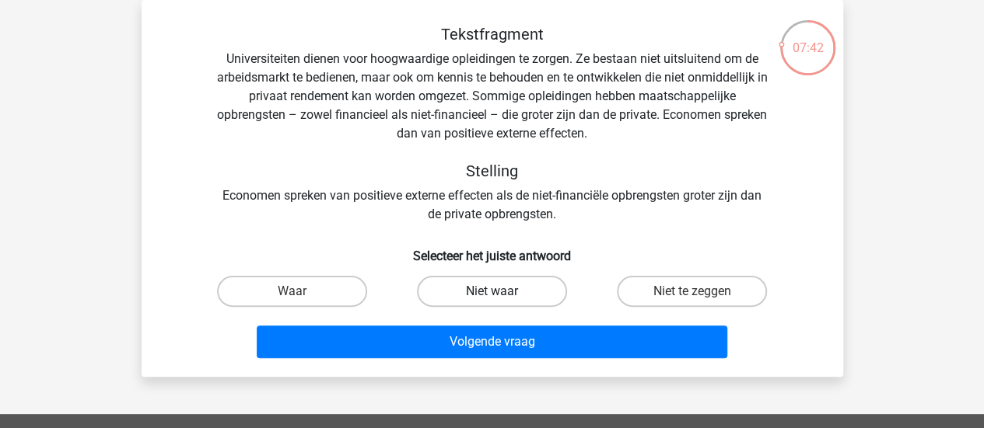
click at [494, 279] on label "Niet waar" at bounding box center [492, 291] width 150 height 31
click at [494, 292] on input "Niet waar" at bounding box center [496, 297] width 10 height 10
radio input "true"
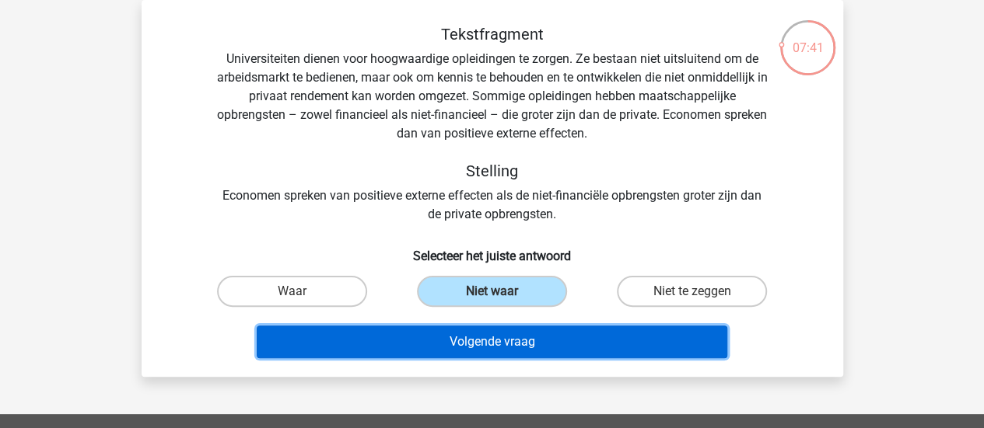
click at [470, 334] on button "Volgende vraag" at bounding box center [492, 342] width 470 height 33
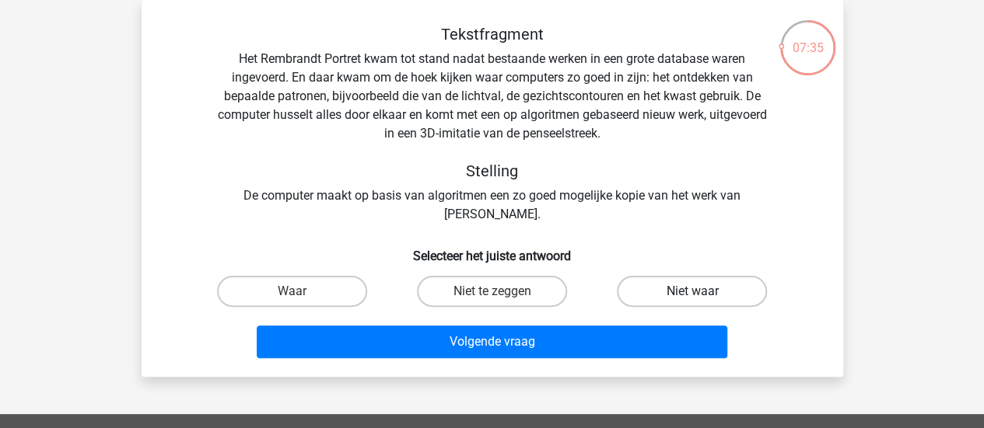
click at [675, 292] on label "Niet waar" at bounding box center [692, 291] width 150 height 31
click at [692, 292] on input "Niet waar" at bounding box center [697, 297] width 10 height 10
radio input "true"
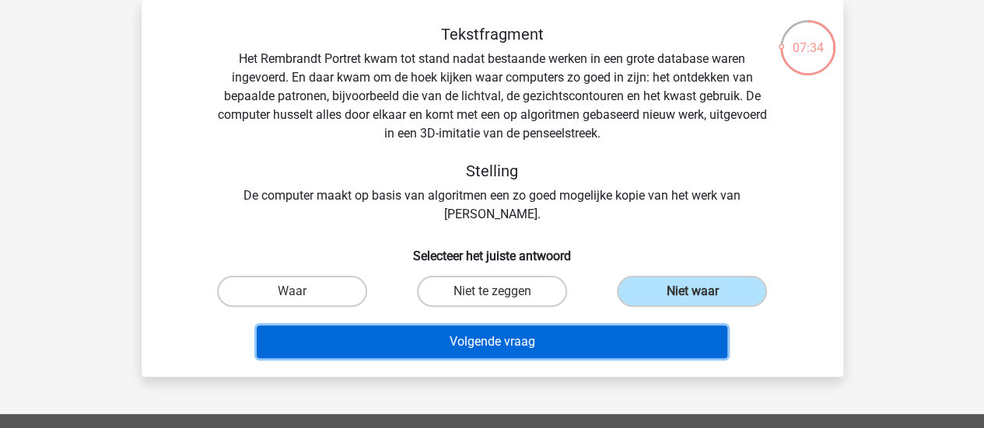
click at [589, 337] on button "Volgende vraag" at bounding box center [492, 342] width 470 height 33
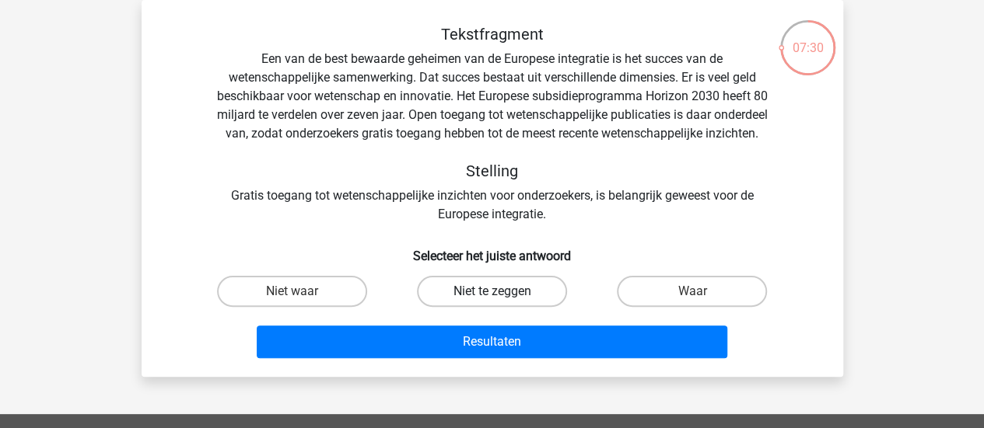
click at [550, 307] on label "Niet te zeggen" at bounding box center [492, 291] width 150 height 31
click at [501, 302] on input "Niet te zeggen" at bounding box center [496, 297] width 10 height 10
radio input "true"
click at [653, 307] on label "Waar" at bounding box center [692, 291] width 150 height 31
click at [692, 302] on input "Waar" at bounding box center [697, 297] width 10 height 10
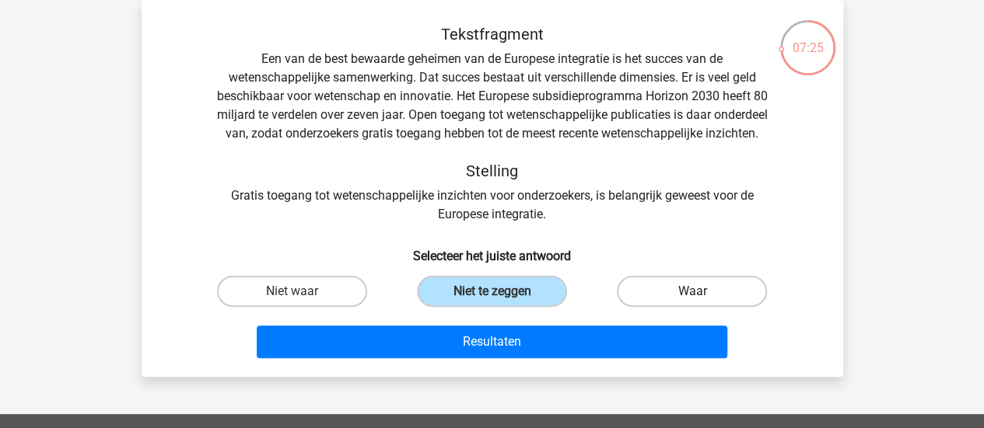
radio input "true"
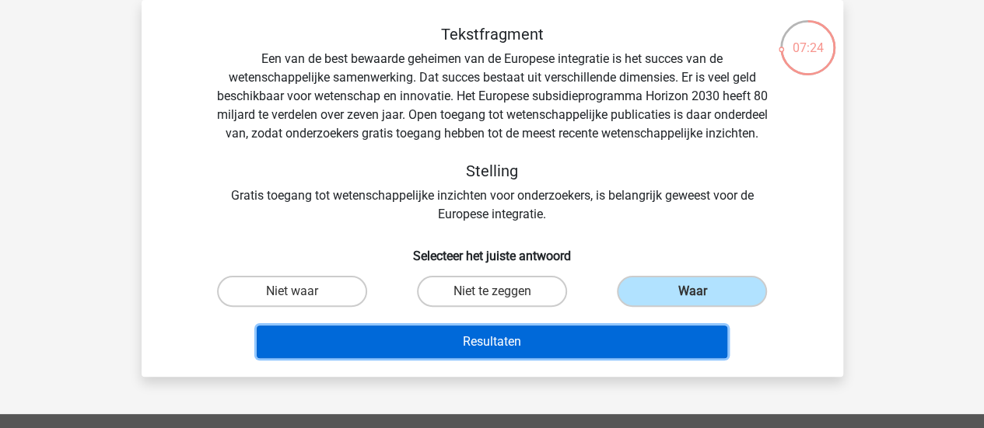
click at [596, 358] on button "Resultaten" at bounding box center [492, 342] width 470 height 33
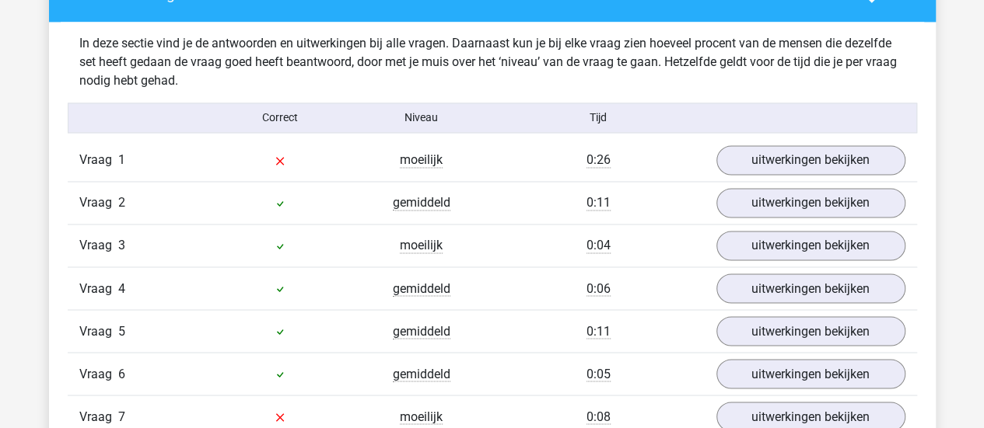
scroll to position [1202, 0]
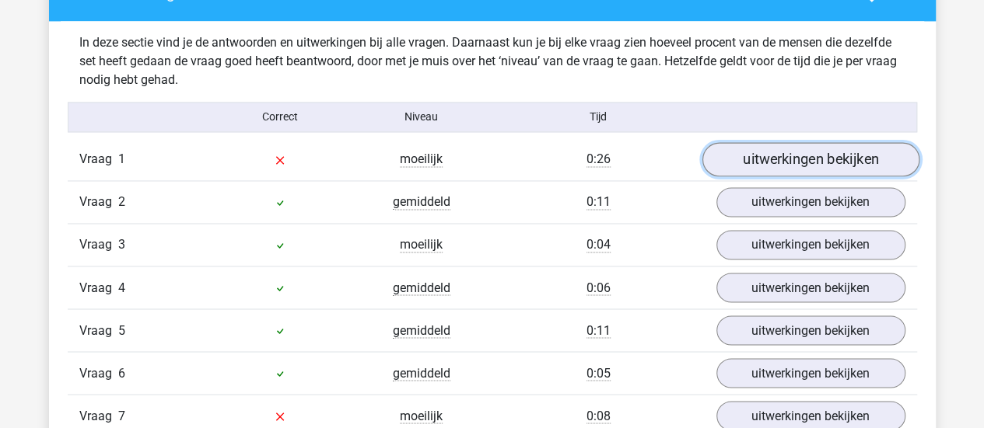
click at [791, 162] on link "uitwerkingen bekijken" at bounding box center [809, 159] width 217 height 34
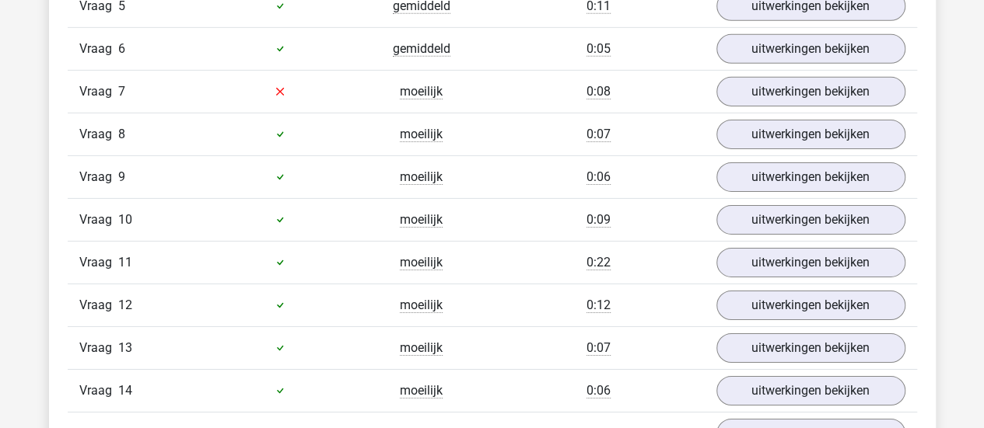
scroll to position [2495, 0]
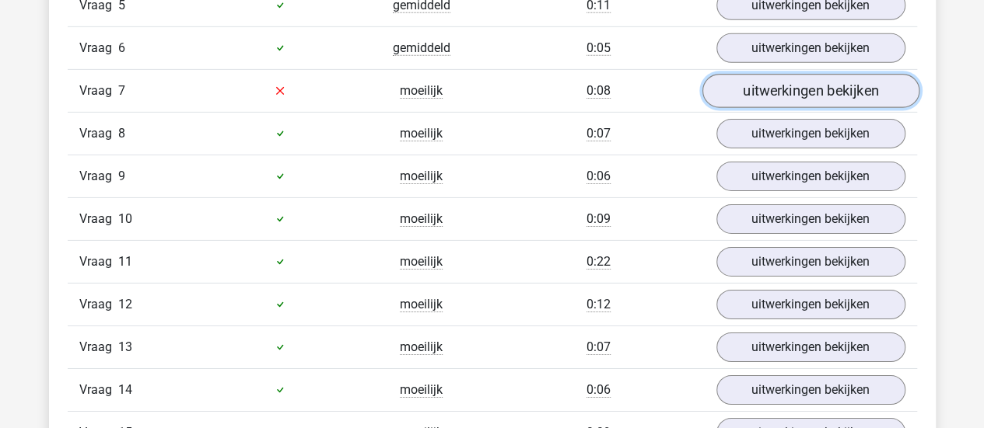
click at [791, 75] on link "uitwerkingen bekijken" at bounding box center [809, 91] width 217 height 34
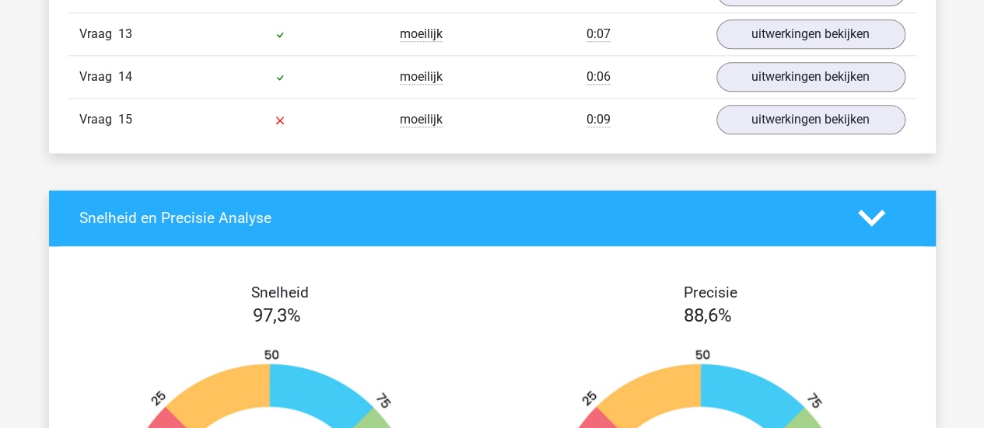
scroll to position [3776, 0]
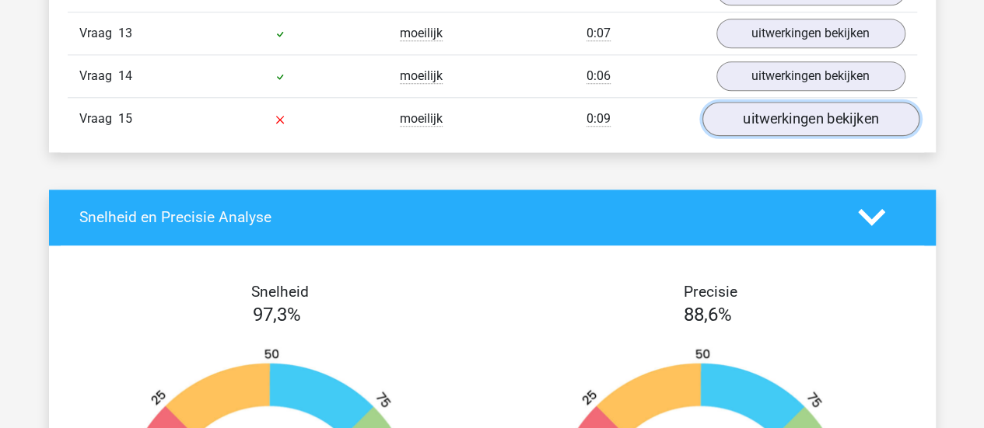
click at [781, 119] on link "uitwerkingen bekijken" at bounding box center [809, 119] width 217 height 34
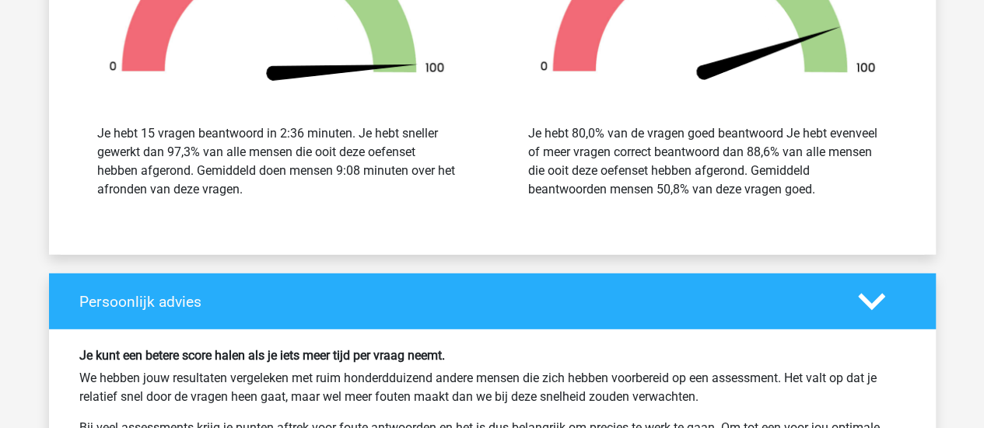
scroll to position [5089, 0]
